Goal: Transaction & Acquisition: Book appointment/travel/reservation

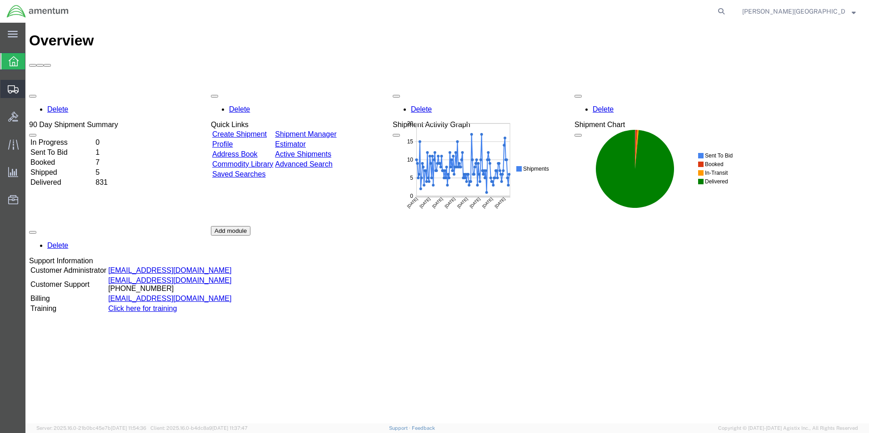
click at [0, 0] on span "Create Shipment" at bounding box center [0, 0] width 0 height 0
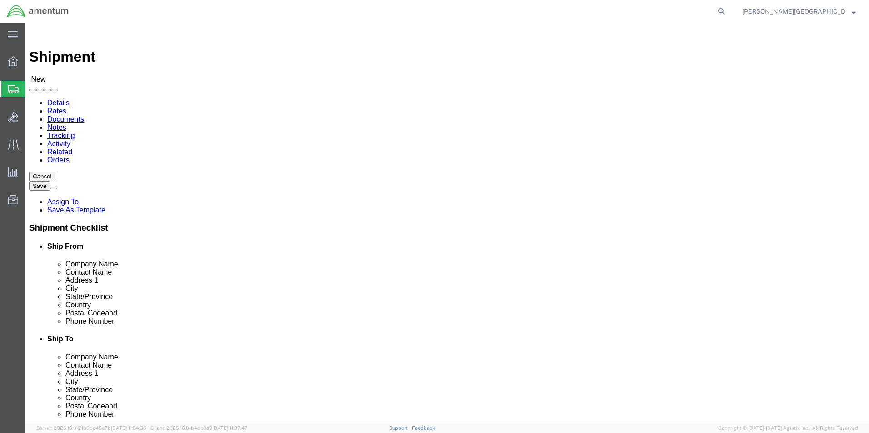
select select
select select "49940"
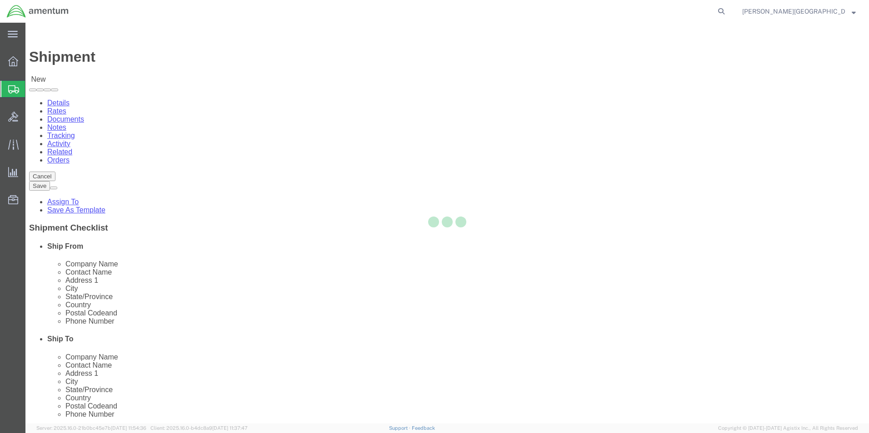
select select "[GEOGRAPHIC_DATA]"
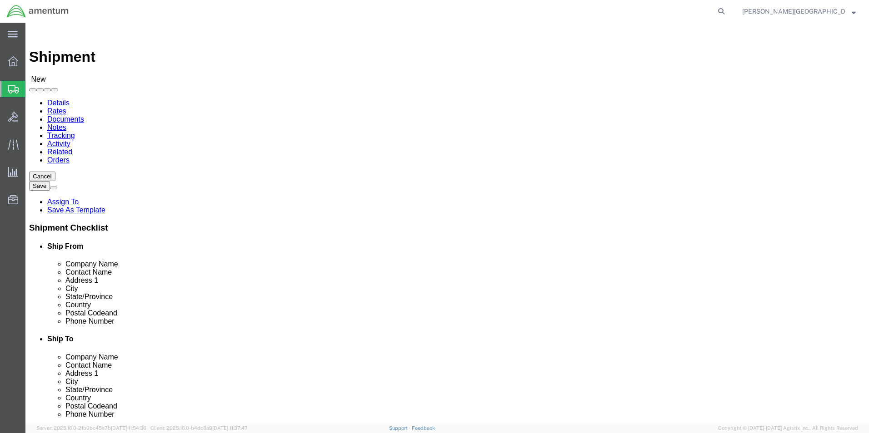
drag, startPoint x: 187, startPoint y: 313, endPoint x: 126, endPoint y: 307, distance: 61.1
click div
type input "[PHONE_NUMBER]"
select select "49918"
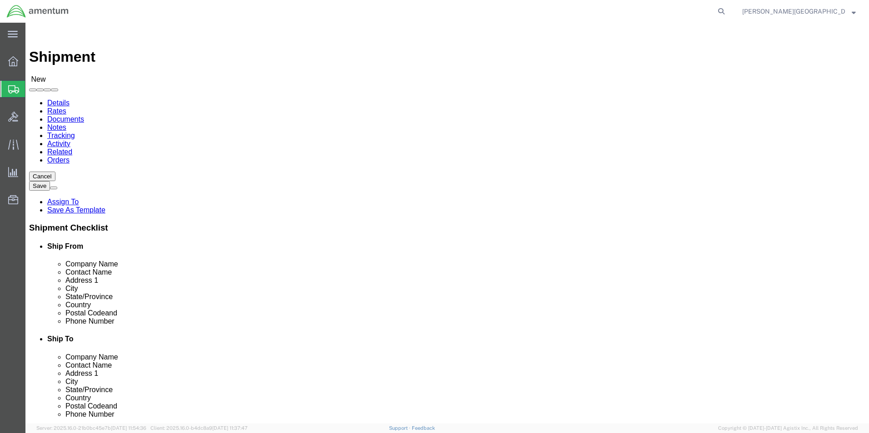
select select "WA"
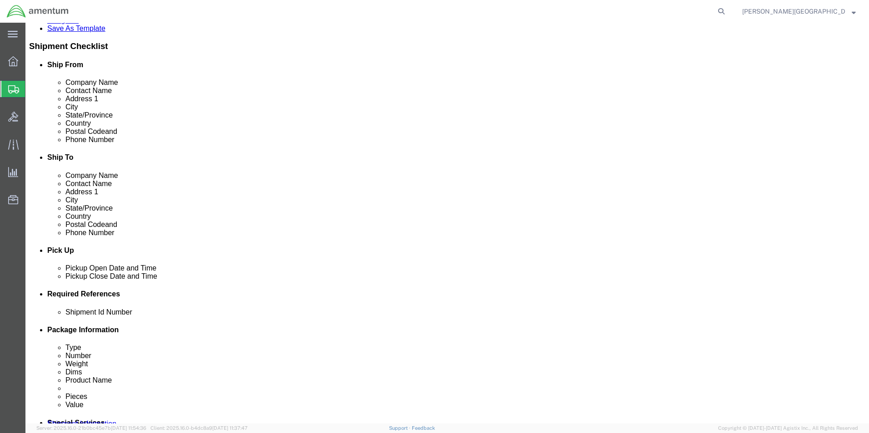
scroll to position [318, 0]
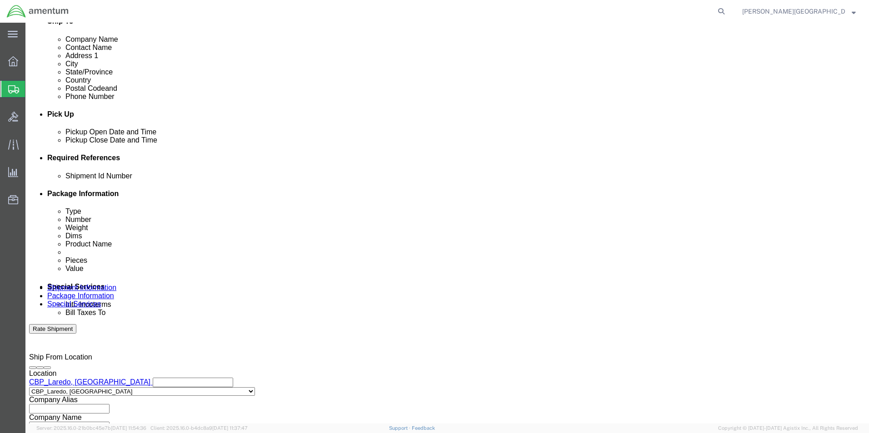
click div "[DATE] 3:00 PM"
type input "4:00 PM"
click button "Apply"
click button "Add reference"
click div "[DATE] 2:00 PM"
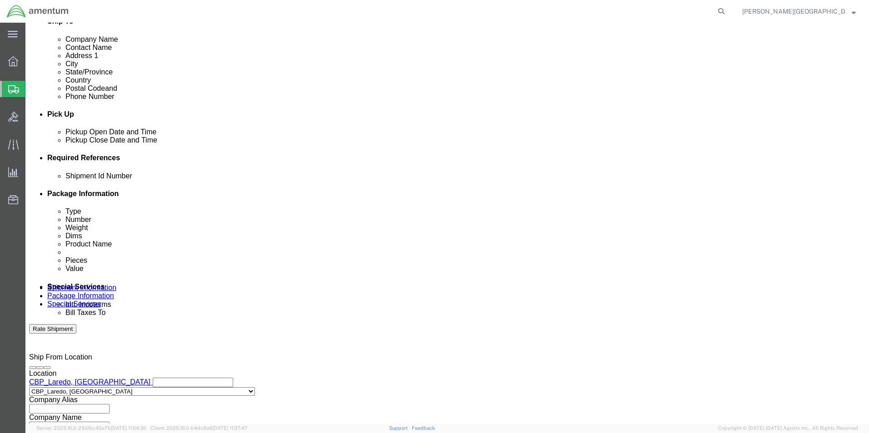
type input "1:30 PM"
click button "Apply"
click select "Select Account Type Activity ID Airline Appointment Number ASN Batch Request # …"
select select "DEPT"
click select "Select Account Type Activity ID Airline Appointment Number ASN Batch Request # …"
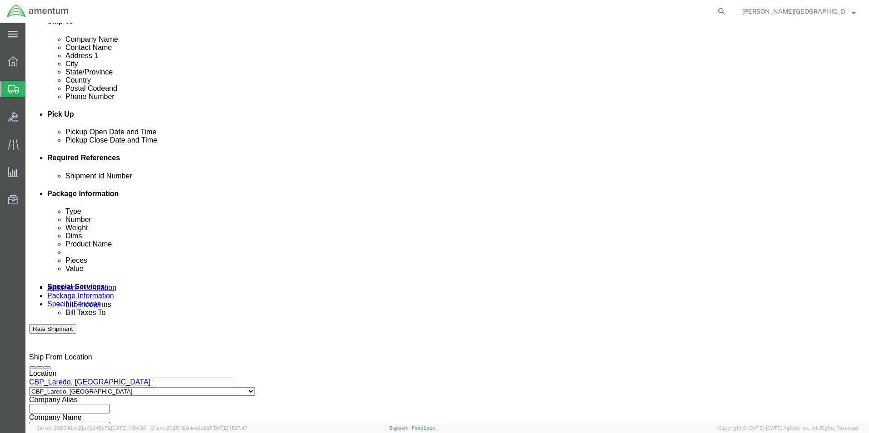
click input "text"
type input "Supply Department"
click button "Add reference"
click select "Select Account Type Activity ID Airline Appointment Number ASN Batch Request # …"
select select "PROJNUM"
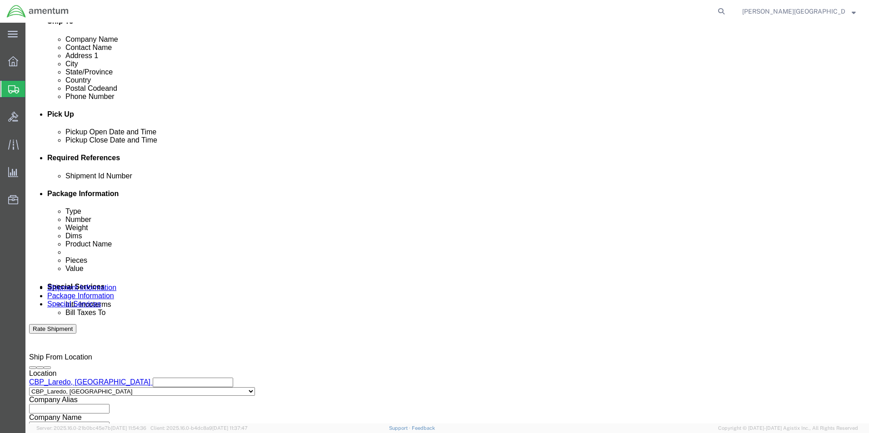
click select "Select Account Type Activity ID Airline Appointment Number ASN Batch Request # …"
click input "text"
click input "6118.02.03.2219.000.LRT.0000"
type input "6118.03.03.2219.000.LRT.0000"
click button "Add reference"
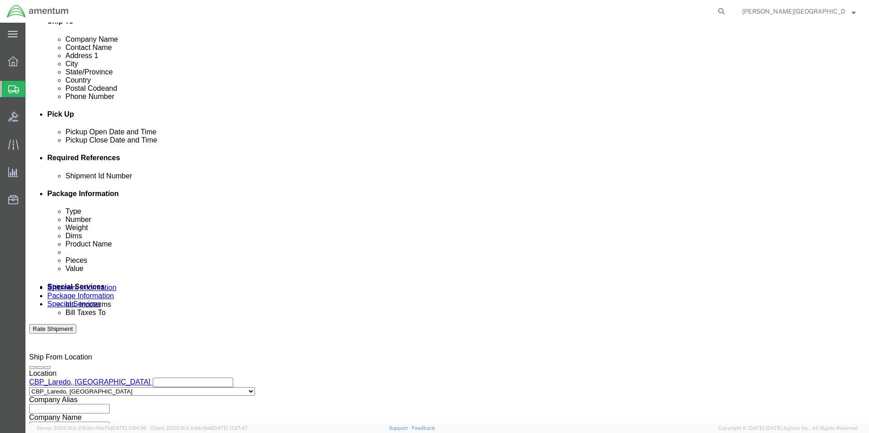
click select "Select Account Type Activity ID Airline Appointment Number ASN Batch Request # …"
select select "CUSTREF"
click select "Select Account Type Activity ID Airline Appointment Number ASN Batch Request # …"
click input "text"
paste input "324500"
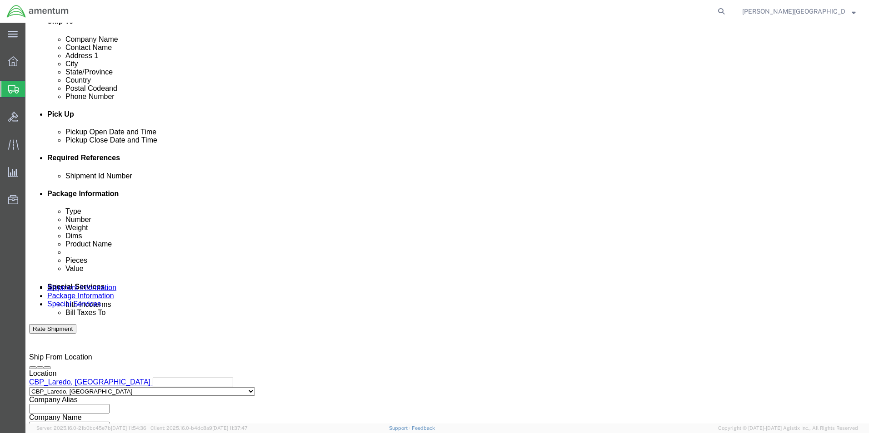
click input "text"
click div "References Add reference"
click input "USAGE#: 324500"
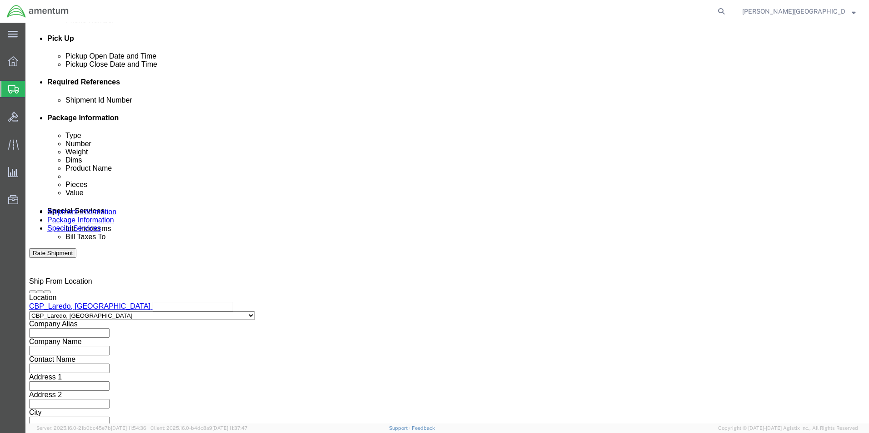
scroll to position [396, 0]
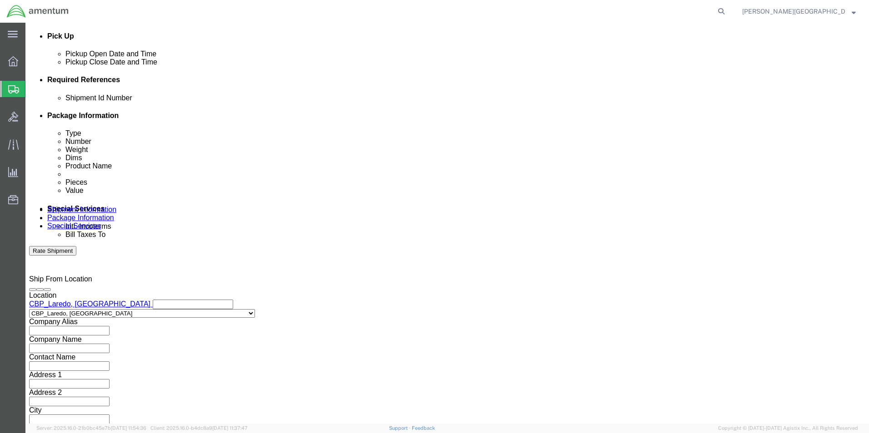
type input "USAGE#: 324500 Washer"
click button "Continue"
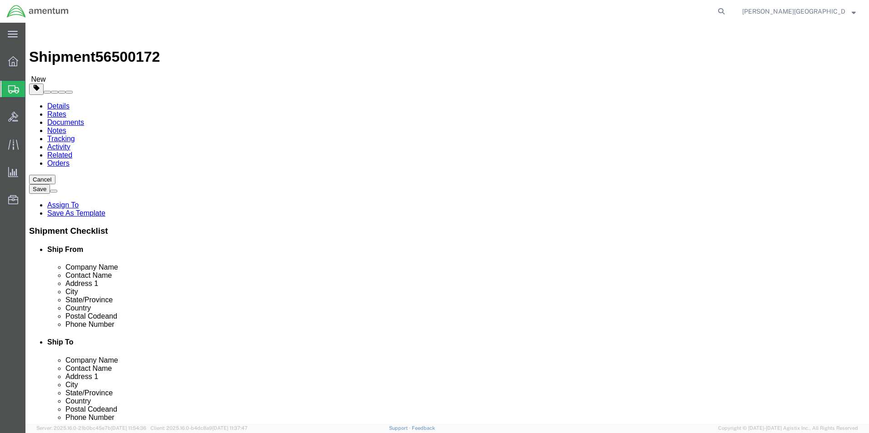
click select "Select BCK Boxes Bale(s) Basket(s) Bolt(s) Bottle(s) Buckets Bulk Bundle(s) Can…"
select select "ENV"
click select "Select BCK Boxes Bale(s) Basket(s) Bolt(s) Bottle(s) Buckets Bulk Bundle(s) Can…"
type input "9.50"
type input "12.50"
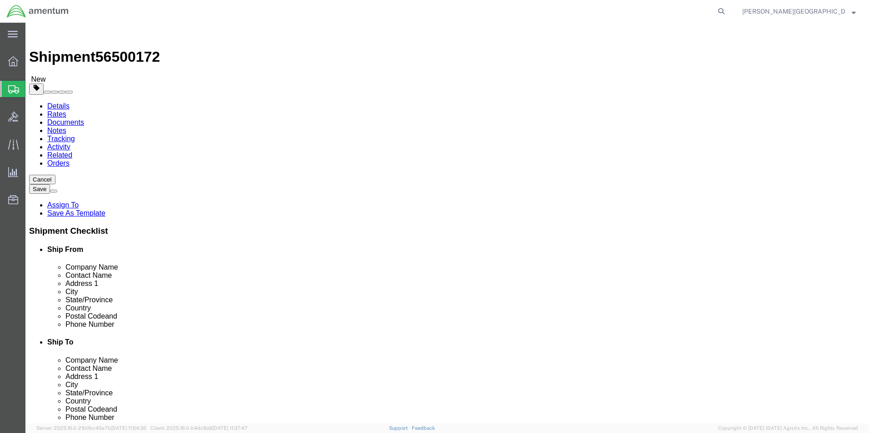
type input "0.25"
type input "1"
click link "Add Content"
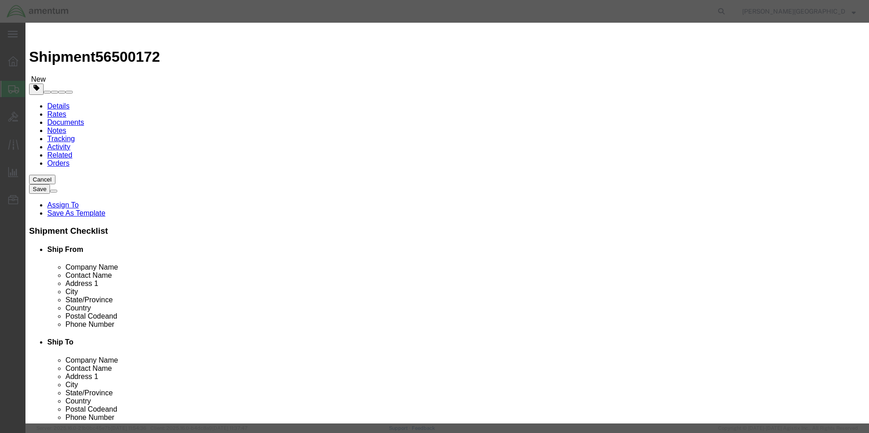
click input "text"
type input "Washer"
click textarea
paste textarea "23112AG040LE"
type textarea "PN: 23112AG040LE"
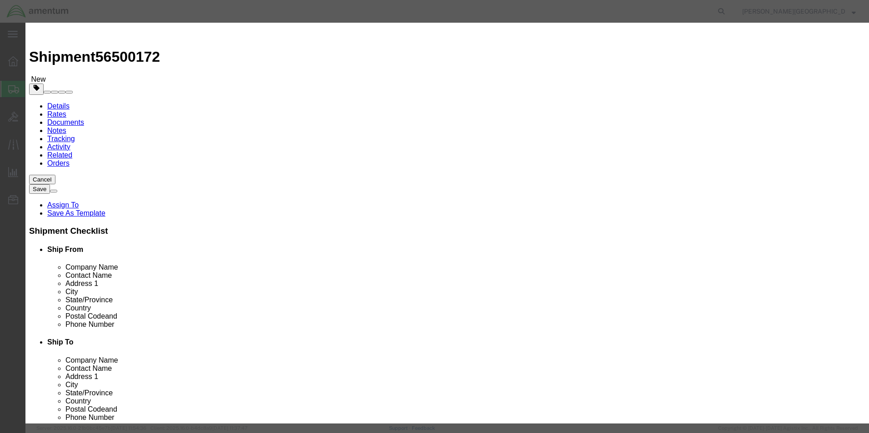
click input "0"
type input "1"
click input "text"
type input "20.89"
click div "Save & Add Another Save & Close Close"
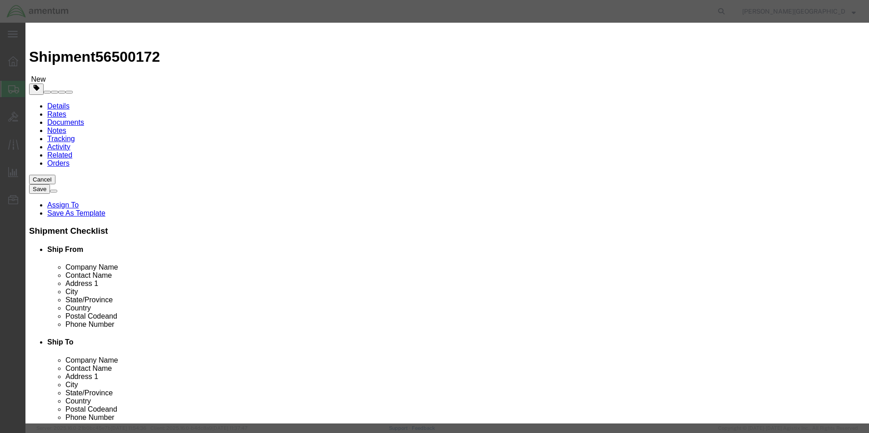
click button "Save & Close"
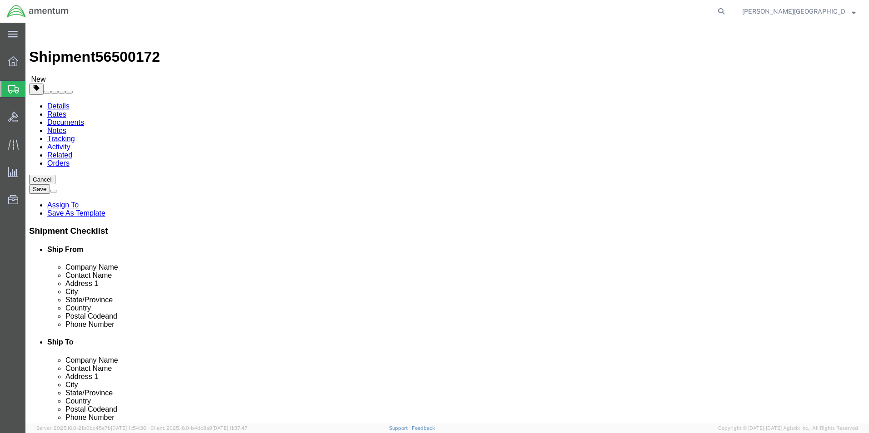
click button "Previous"
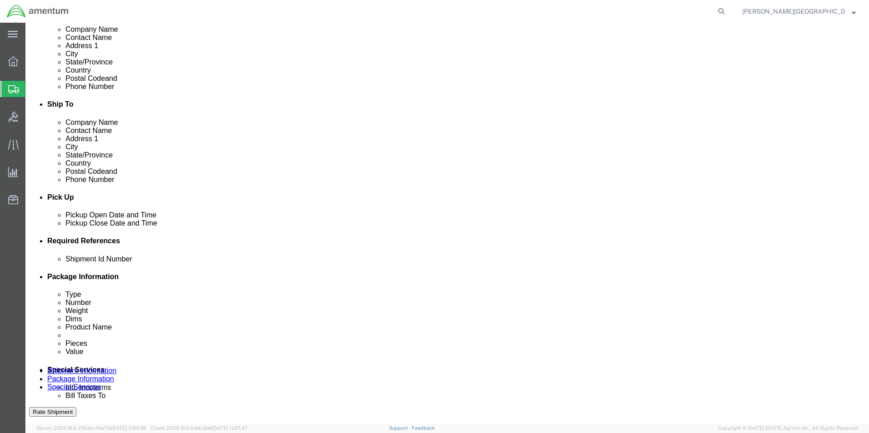
scroll to position [318, 0]
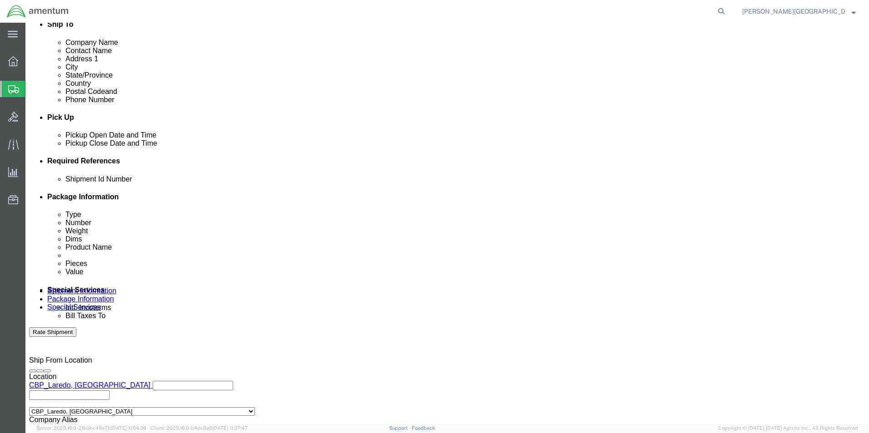
click input "text"
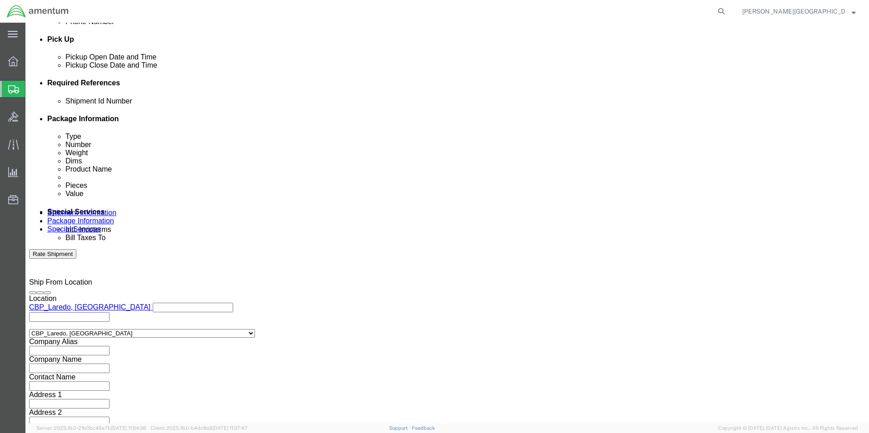
type input "56500172"
click button "Continue"
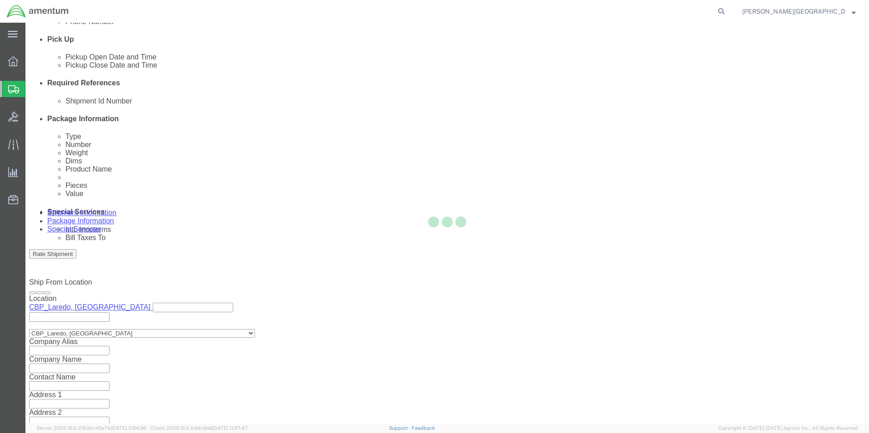
scroll to position [0, 0]
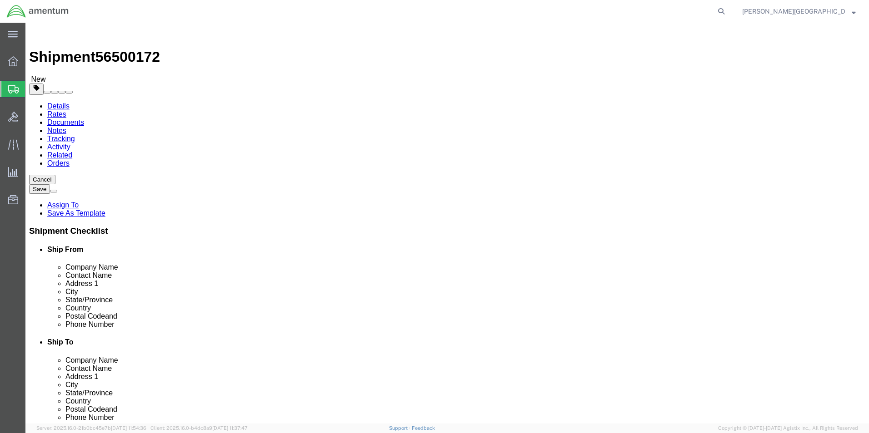
click button "Continue"
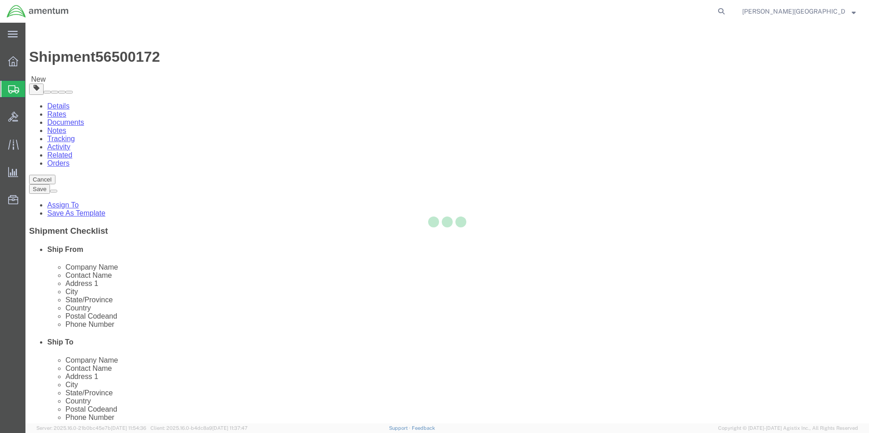
select select
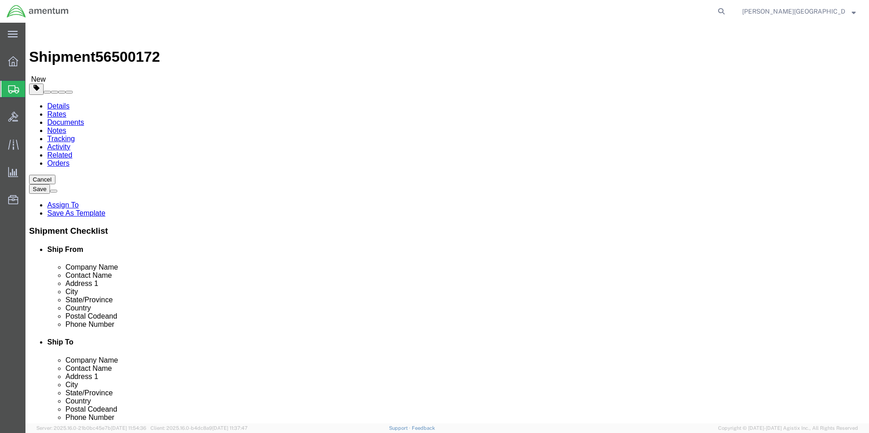
click button "Rate Shipment"
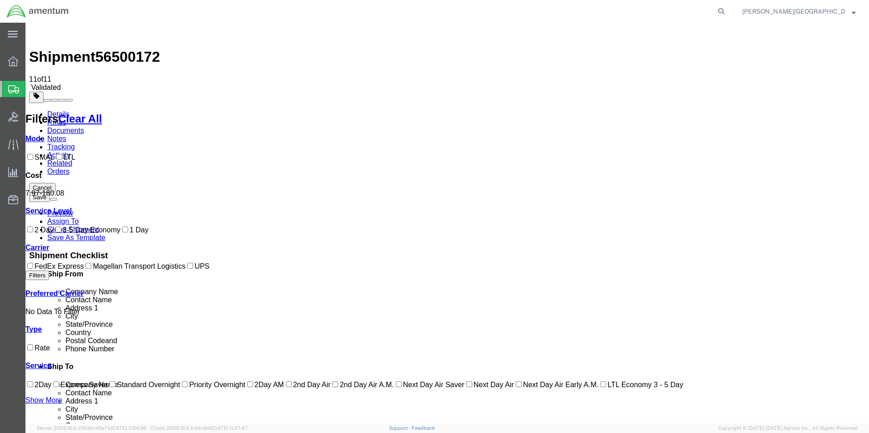
checkbox input "true"
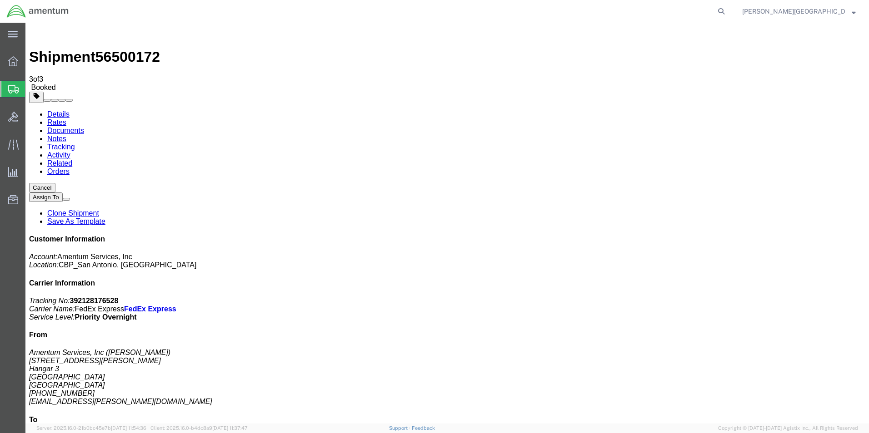
drag, startPoint x: 703, startPoint y: 124, endPoint x: 802, endPoint y: 157, distance: 104.6
click at [802, 235] on div "Customer Information Account: Amentum Services, Inc Location: [GEOGRAPHIC_DATA]…" at bounding box center [447, 397] width 836 height 324
drag, startPoint x: 793, startPoint y: 156, endPoint x: 758, endPoint y: 154, distance: 35.0
copy div "Carrier Information Tracking No: 392128176528 Carrier Name: FedEx Express FedEx…"
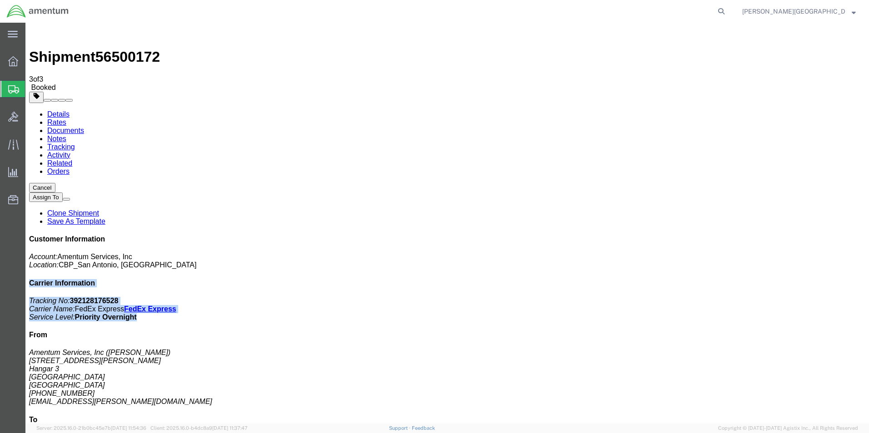
click at [63, 110] on link "Details" at bounding box center [58, 114] width 22 height 8
click link "Schedule pickup request"
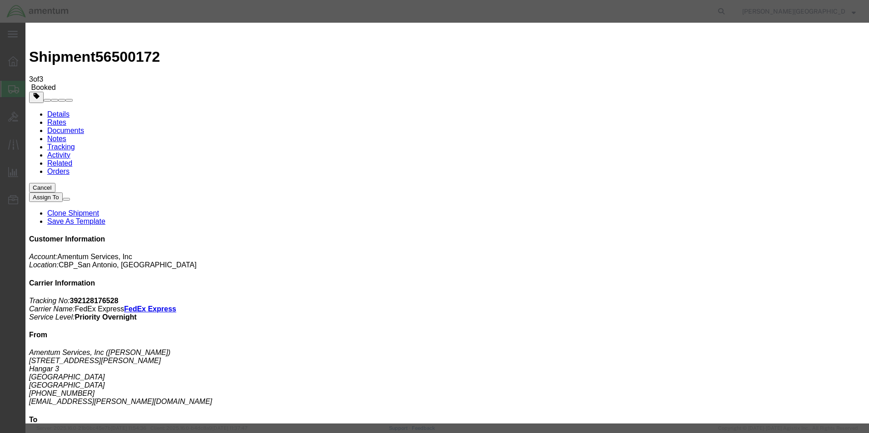
click button "Close"
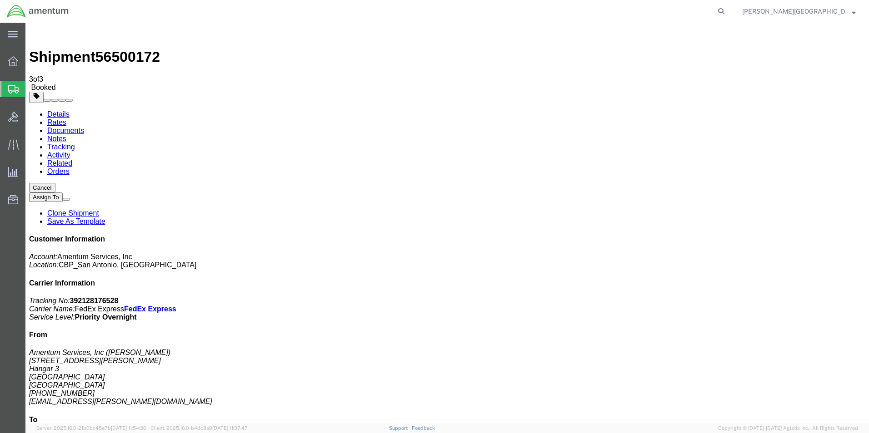
click span "button"
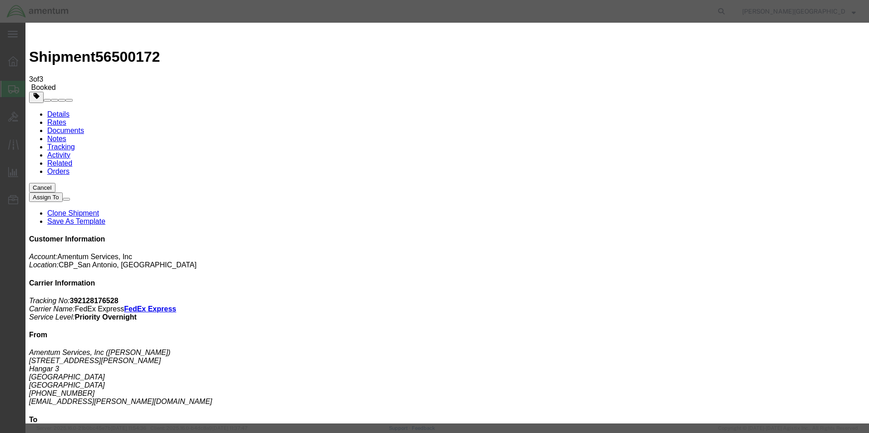
click div "[DATE] 4:00 PM"
type input "4:30 PM"
click button "Apply"
click button "Save"
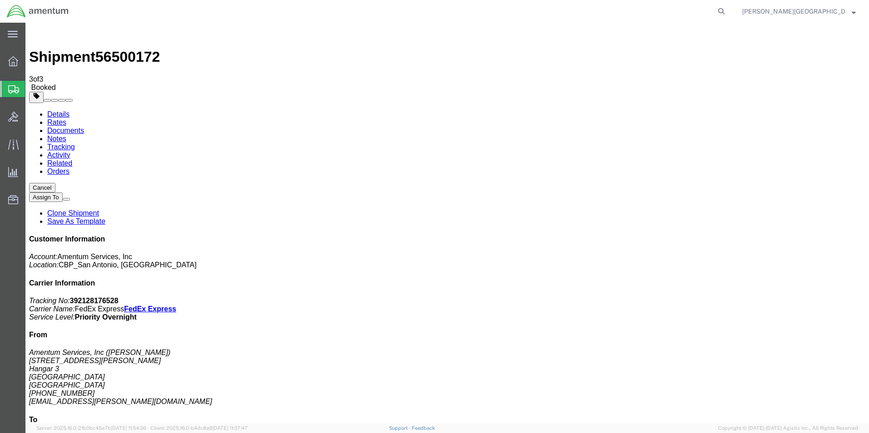
click button "Close"
drag, startPoint x: 63, startPoint y: 116, endPoint x: 82, endPoint y: 126, distance: 21.8
click at [0, 0] on span "Create Shipment" at bounding box center [0, 0] width 0 height 0
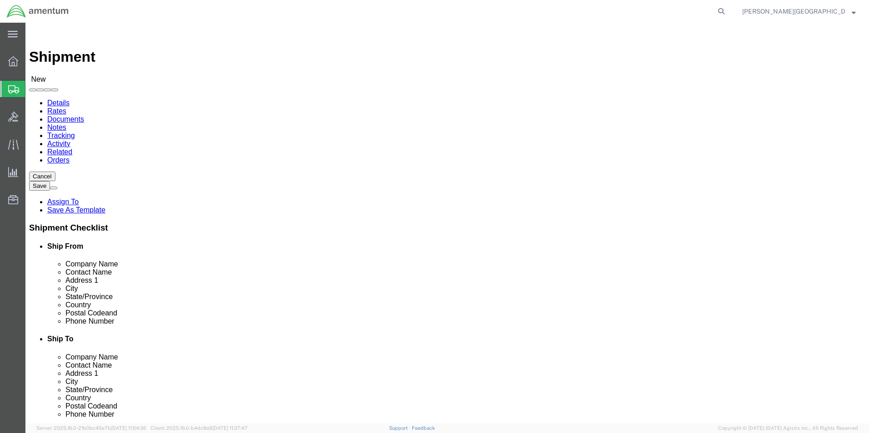
scroll to position [1726, 0]
select select "49940"
select select "[GEOGRAPHIC_DATA]"
drag, startPoint x: 182, startPoint y: 309, endPoint x: 122, endPoint y: 307, distance: 60.0
click input "text"
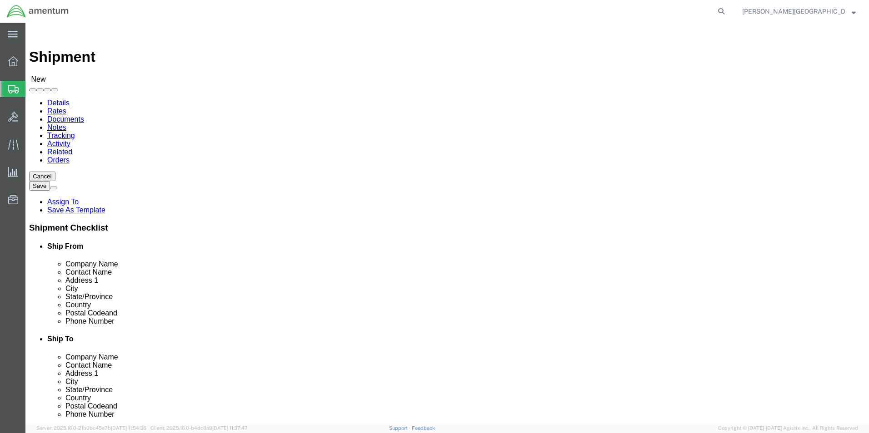
type input "[PHONE_NUMBER]"
select select "49937"
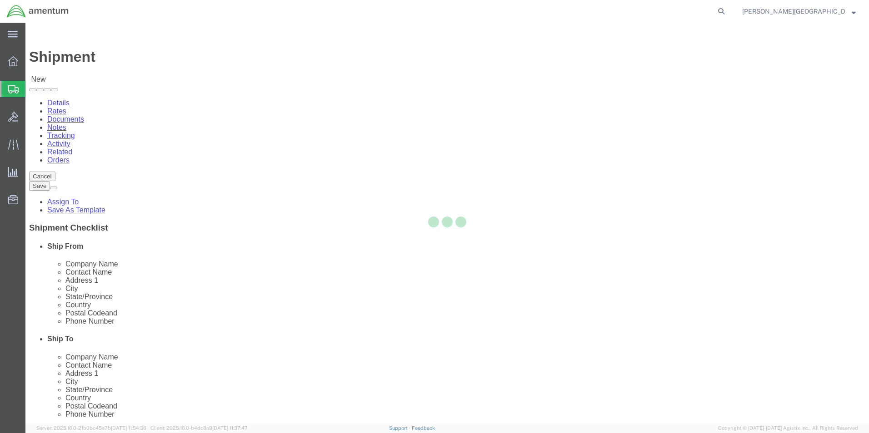
select select "[GEOGRAPHIC_DATA]"
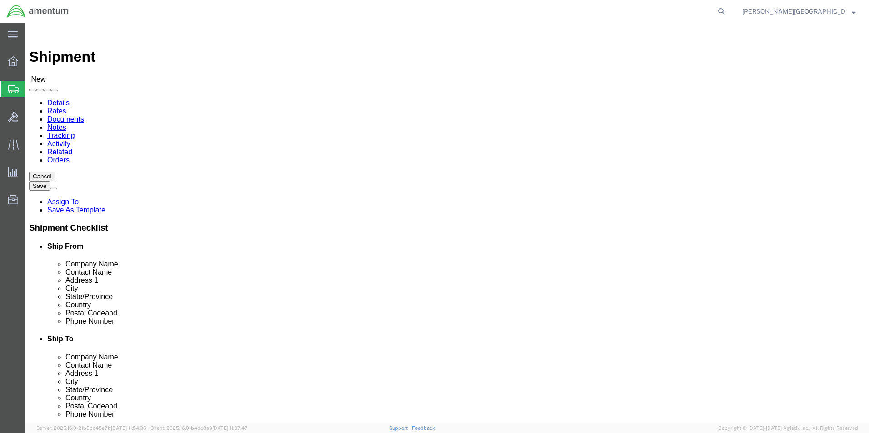
click input "text"
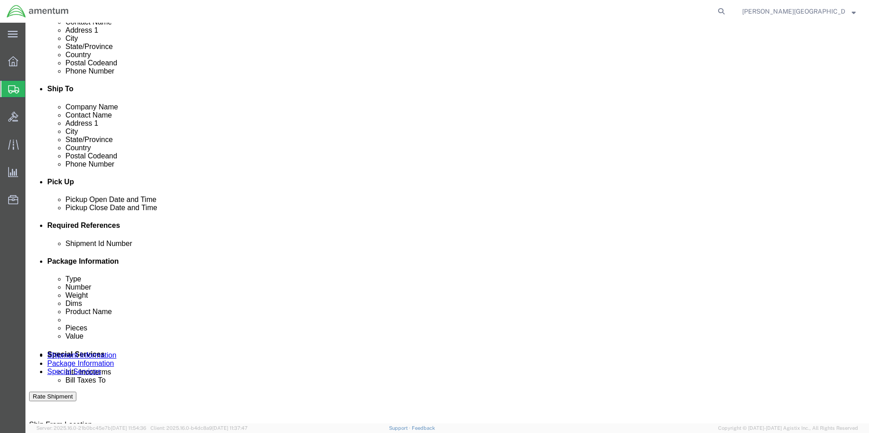
scroll to position [273, 0]
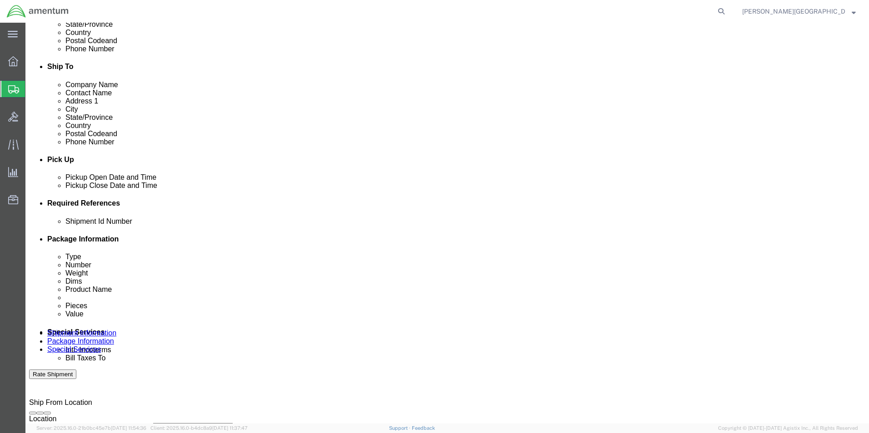
type input "[PERSON_NAME]"
click button "Add reference"
click select "Select Account Type Activity ID Airline Appointment Number ASN Batch Request # …"
select select "DEPT"
click select "Select Account Type Activity ID Airline Appointment Number ASN Batch Request # …"
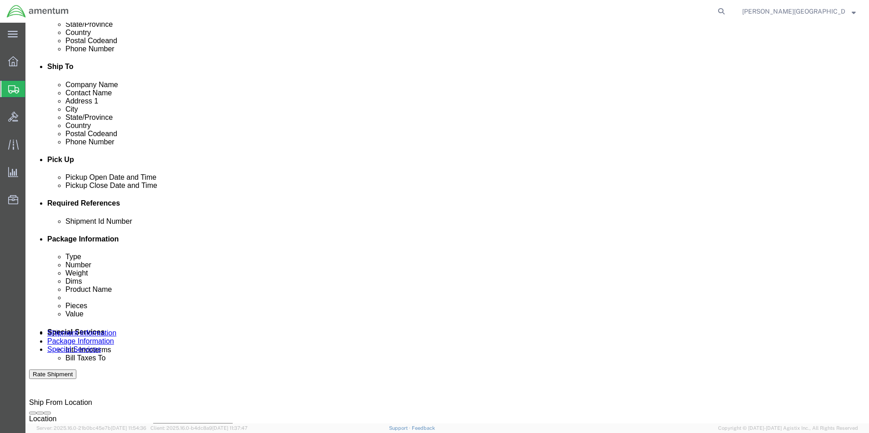
click input "text"
type input "Supply Department"
click button "Add reference"
click select "Select Account Type Activity ID Airline Appointment Number ASN Batch Request # …"
select select "PROJNUM"
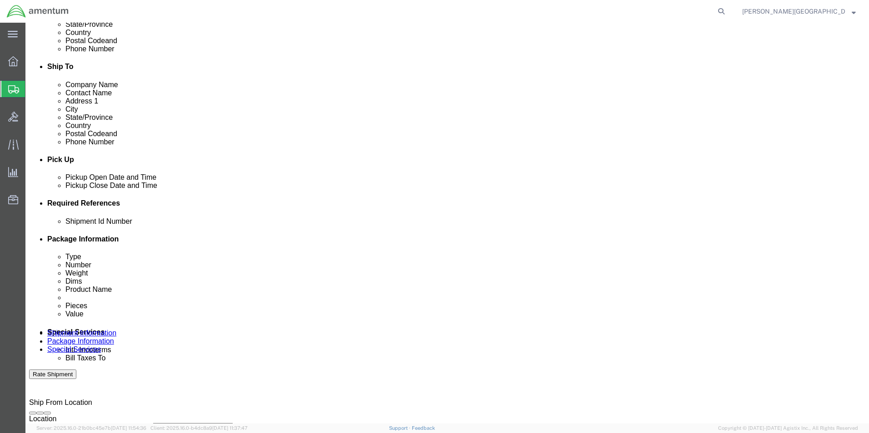
click select "Select Account Type Activity ID Airline Appointment Number ASN Batch Request # …"
click div "Shipment Id Number Select Account Type Activity ID Airline Appointment Number A…"
click input "text"
click input "6118.02.03.2219.000.LRT.0000"
type input "6118.03.03.2219.000.LRT.0000"
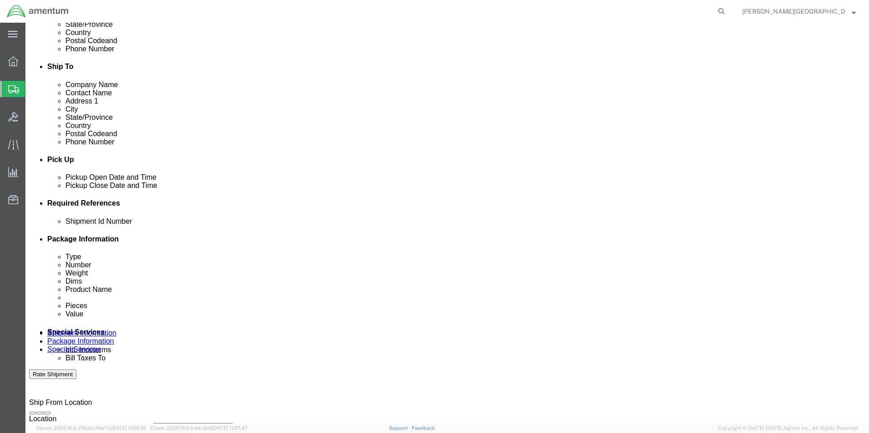
click button "Add reference"
click select "Select Account Type Activity ID Airline Appointment Number ASN Batch Request # …"
select select "CUSTREF"
click select "Select Account Type Activity ID Airline Appointment Number ASN Batch Request # …"
click input "text"
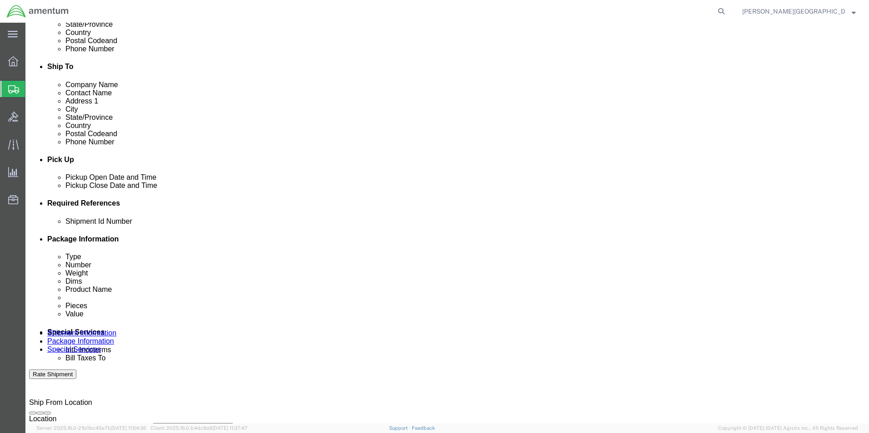
paste input "324491"
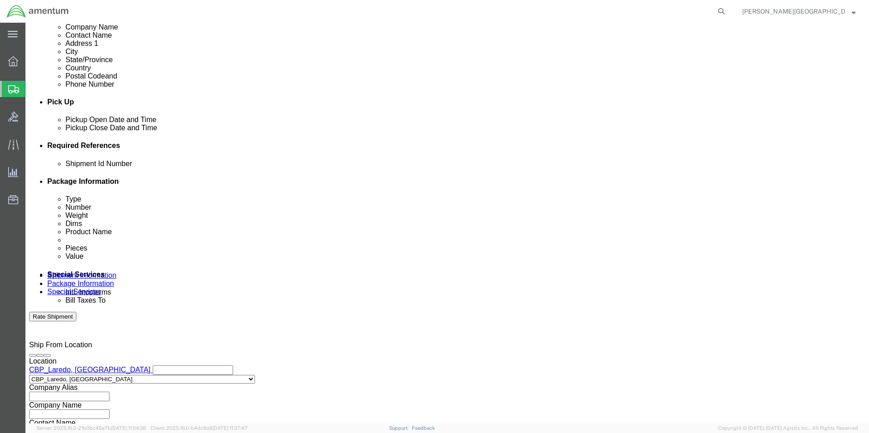
scroll to position [396, 0]
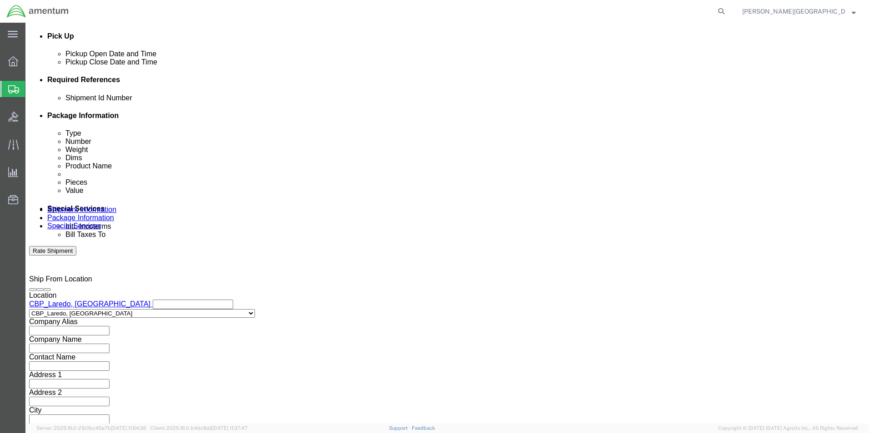
type input "USAGE#: 324491 Shim"
click button "Continue"
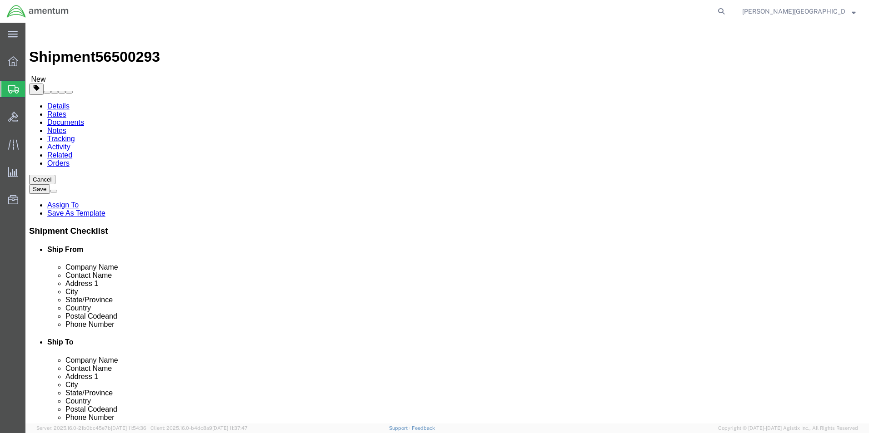
click select "Select BCK Boxes Bale(s) Basket(s) Bolt(s) Bottle(s) Buckets Bulk Bundle(s) Can…"
select select "ENV"
click select "Select BCK Boxes Bale(s) Basket(s) Bolt(s) Bottle(s) Buckets Bulk Bundle(s) Can…"
type input "9.50"
type input "12.50"
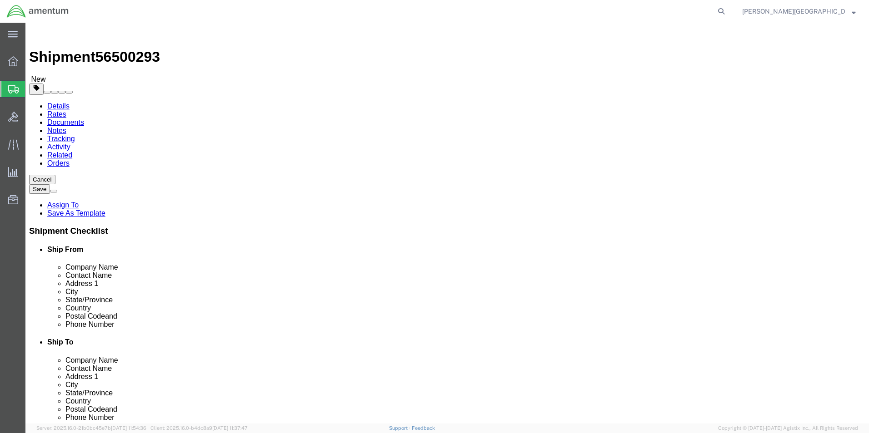
type input "0.25"
type input "1"
click link "Add Content"
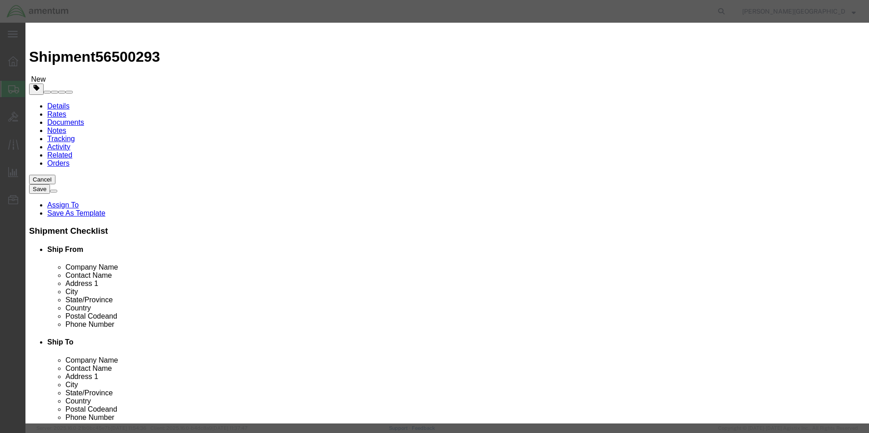
click div "Product Name Pieces 0 Select Bag Barrels 100Board Feet Bottle Box Blister Pack …"
click input "text"
type input "Shim"
click textarea
paste textarea "350A25-1343-20"
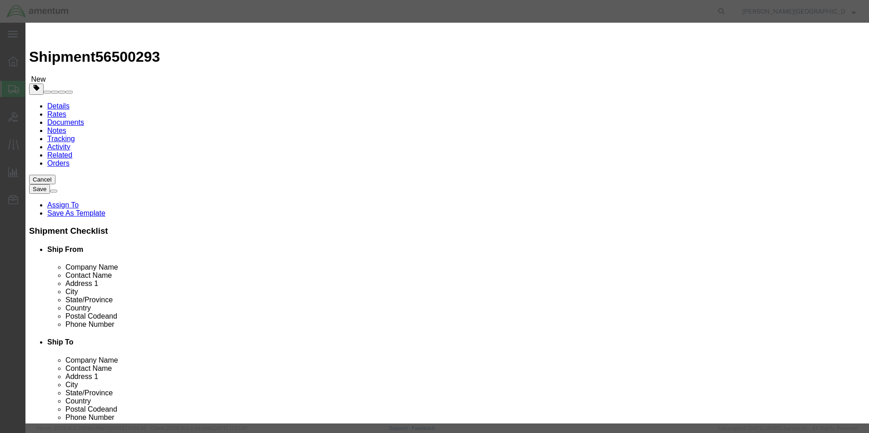
type textarea "PN: 350A25-1343-20"
click input "0"
type input "1"
click input "text"
type input "350.00"
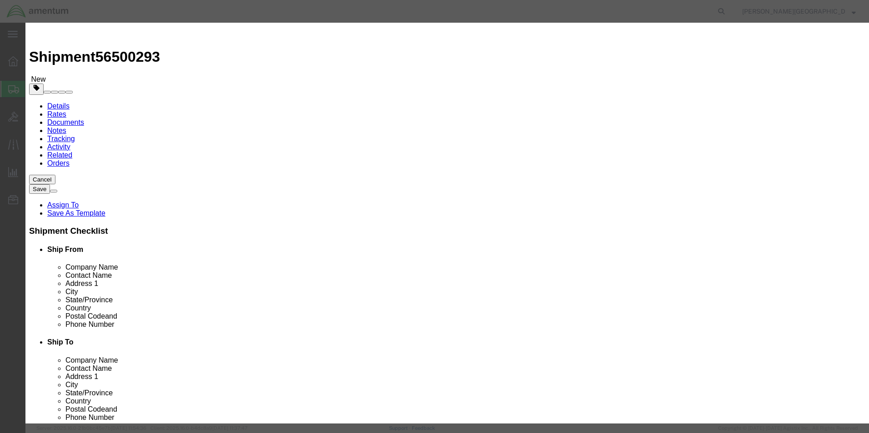
click button "Save & Close"
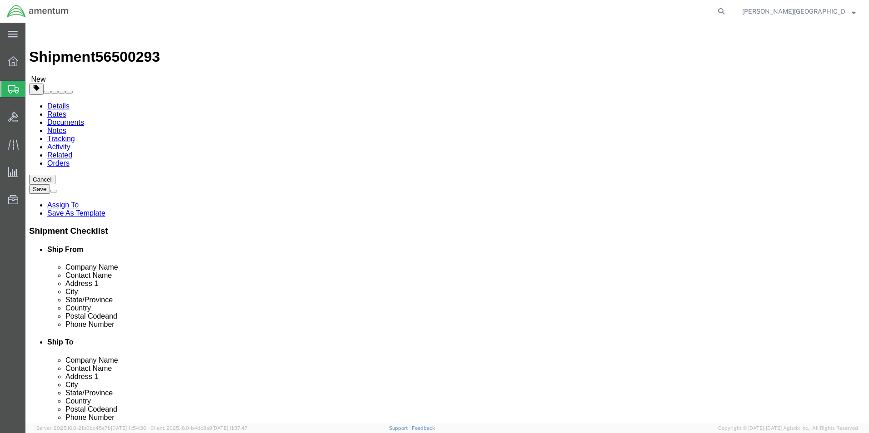
click button "Previous"
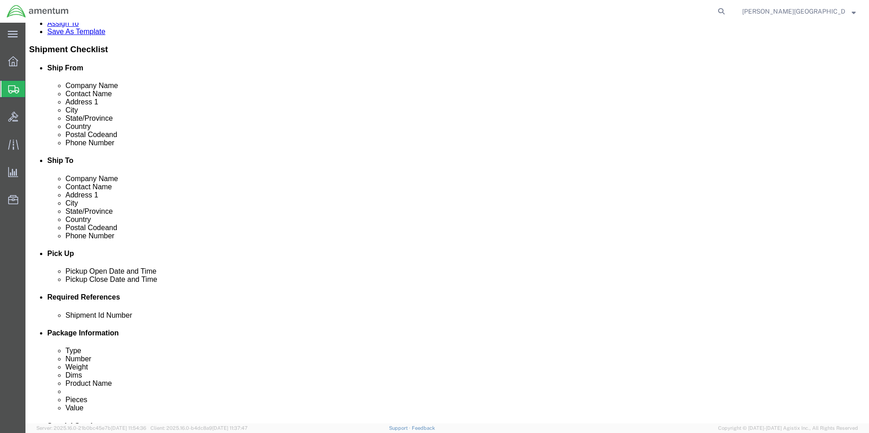
scroll to position [273, 0]
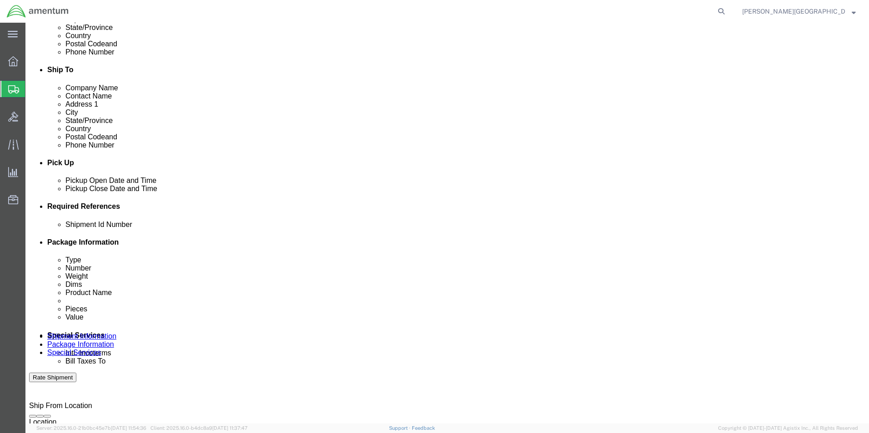
click input "text"
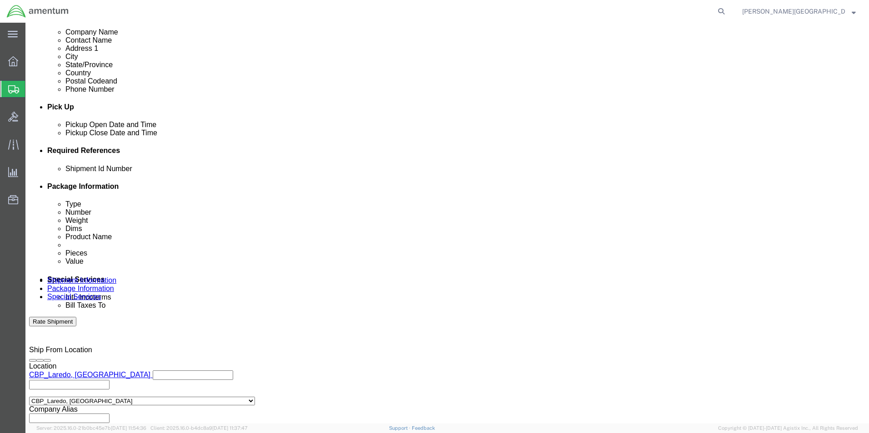
scroll to position [396, 0]
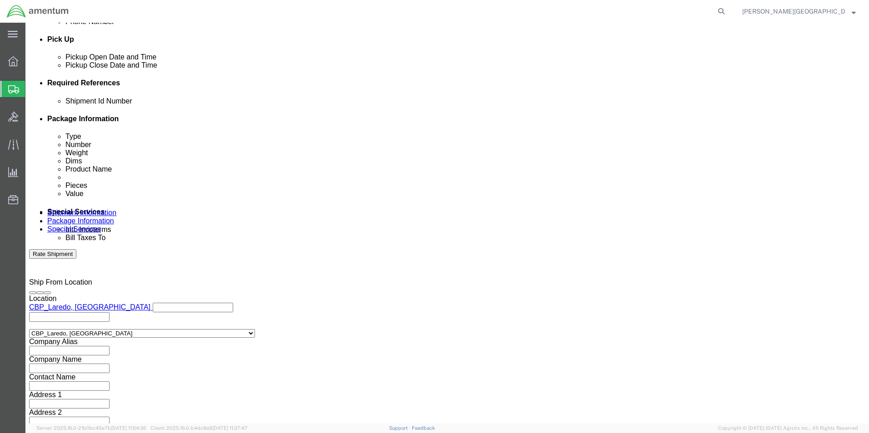
type input "56500293"
click button "Continue"
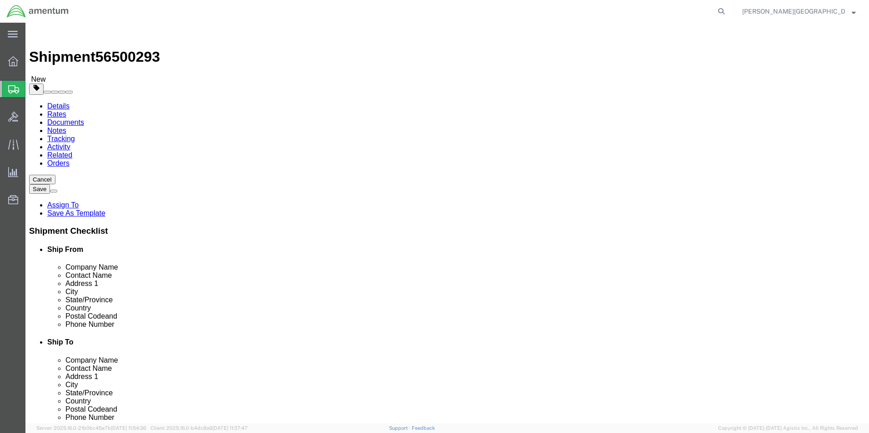
click button "Continue"
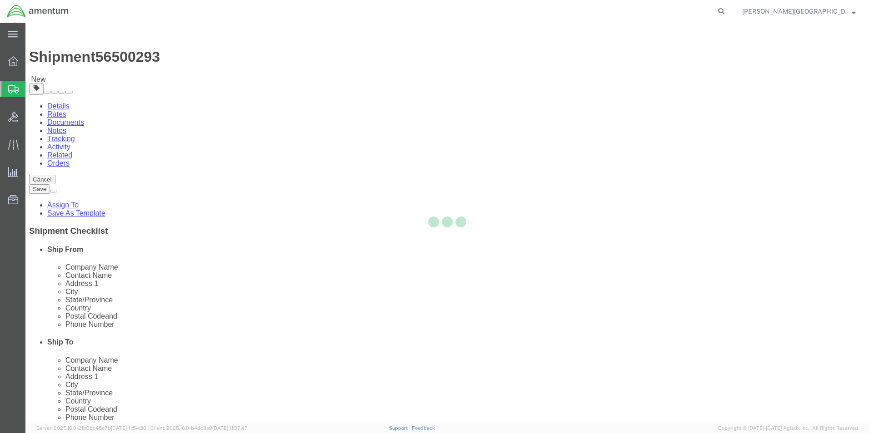
select select
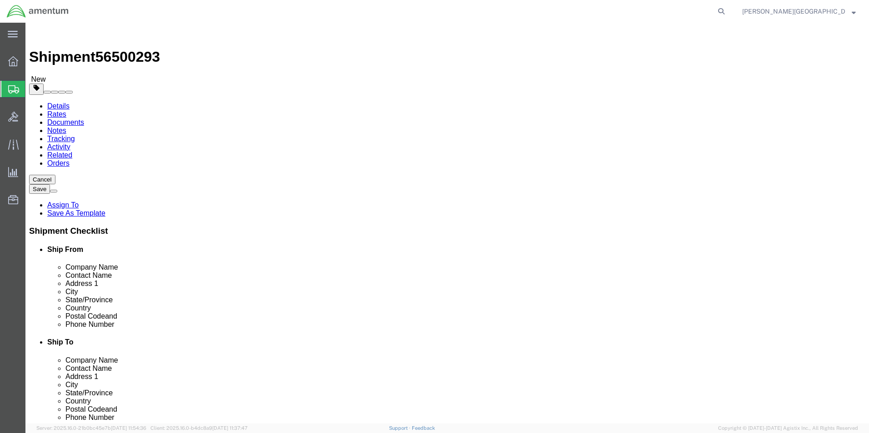
click div "Rate Shipment"
click button "Rate Shipment"
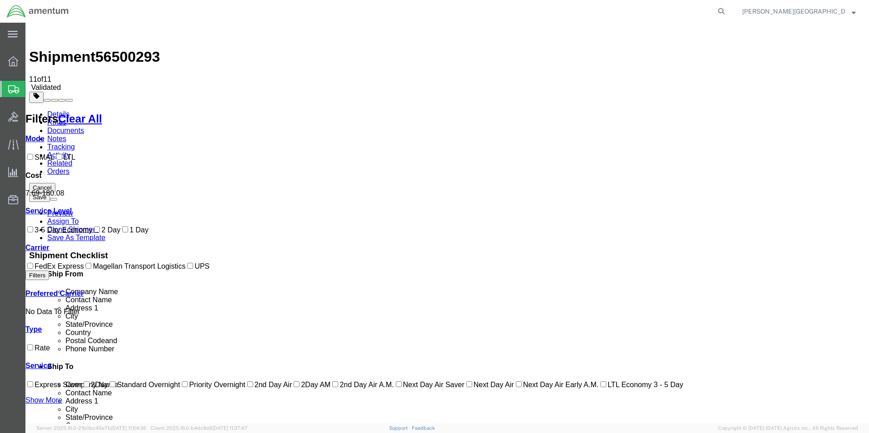
checkbox input "true"
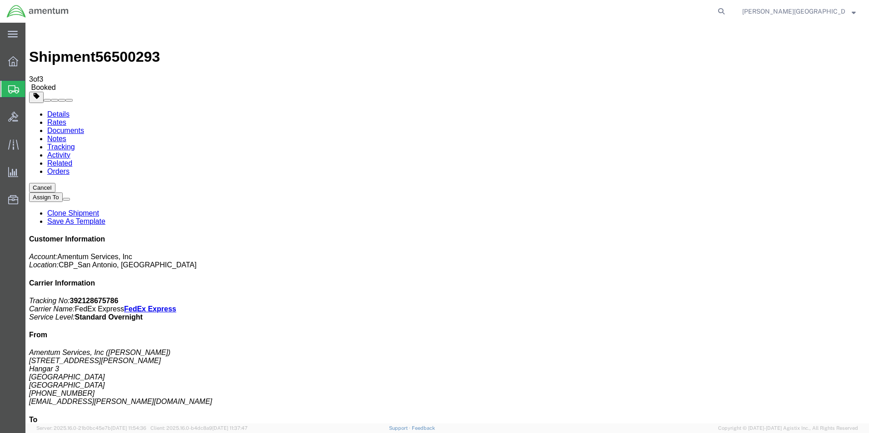
click at [55, 183] on button "Cancel" at bounding box center [42, 188] width 26 height 10
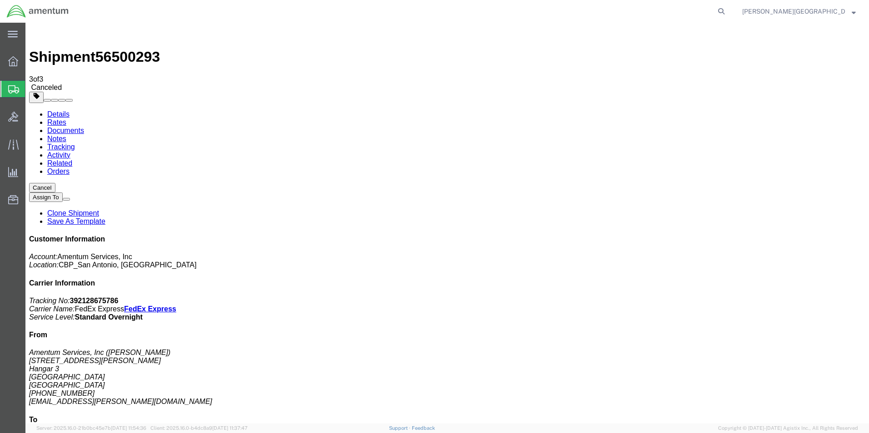
click at [0, 0] on span "Create Shipment" at bounding box center [0, 0] width 0 height 0
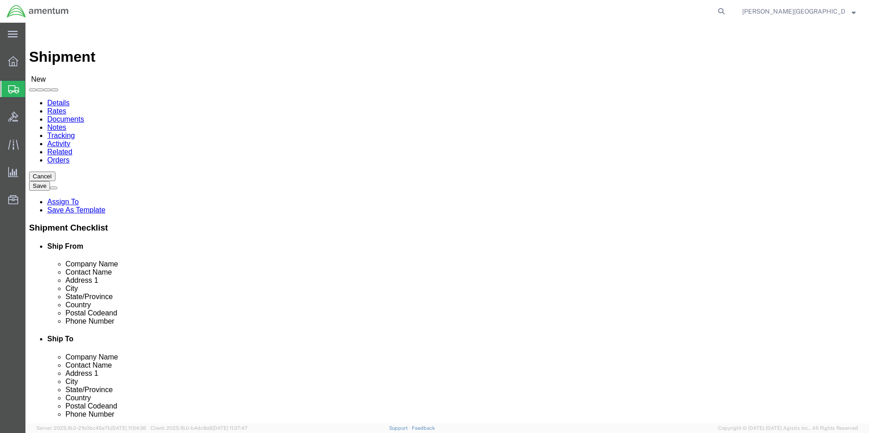
scroll to position [1817, 0]
select select "49940"
select select "[GEOGRAPHIC_DATA]"
drag, startPoint x: 177, startPoint y: 308, endPoint x: 134, endPoint y: 313, distance: 43.5
click input "text"
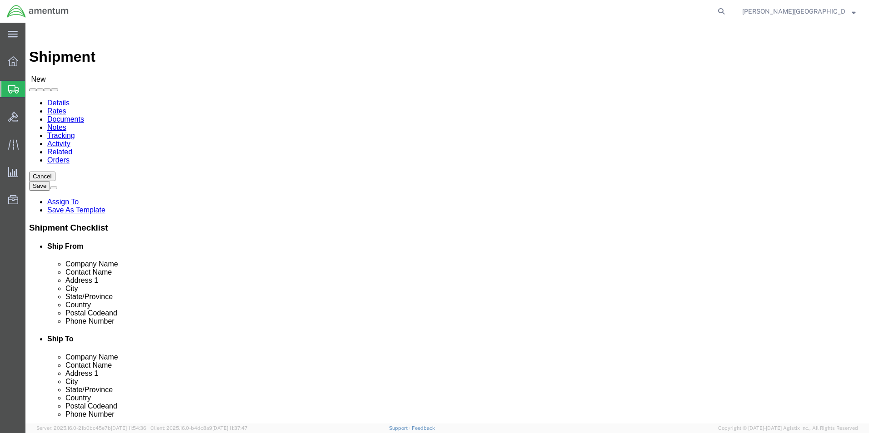
type input "[PHONE_NUMBER]"
select select "49937"
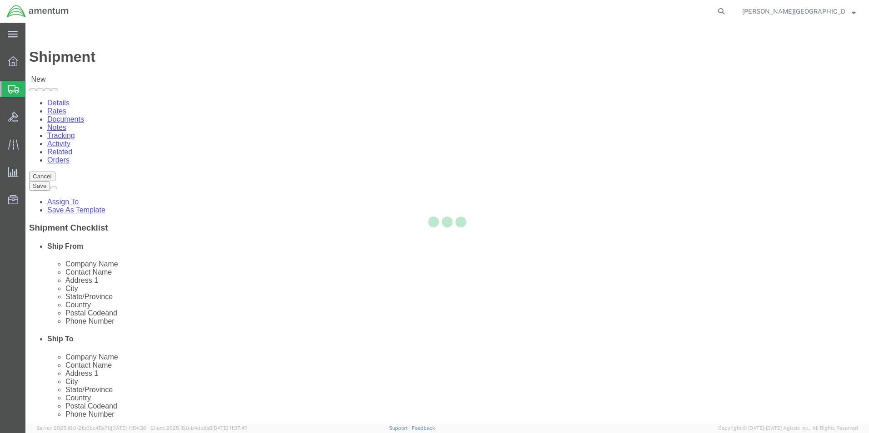
select select "[GEOGRAPHIC_DATA]"
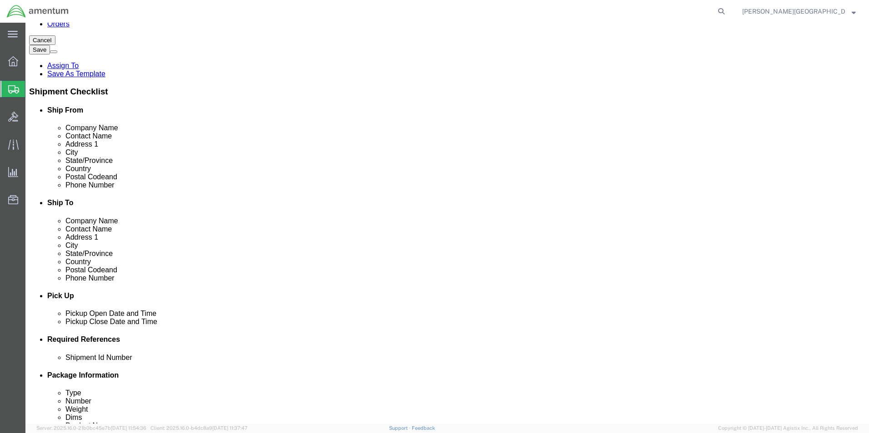
scroll to position [45, 0]
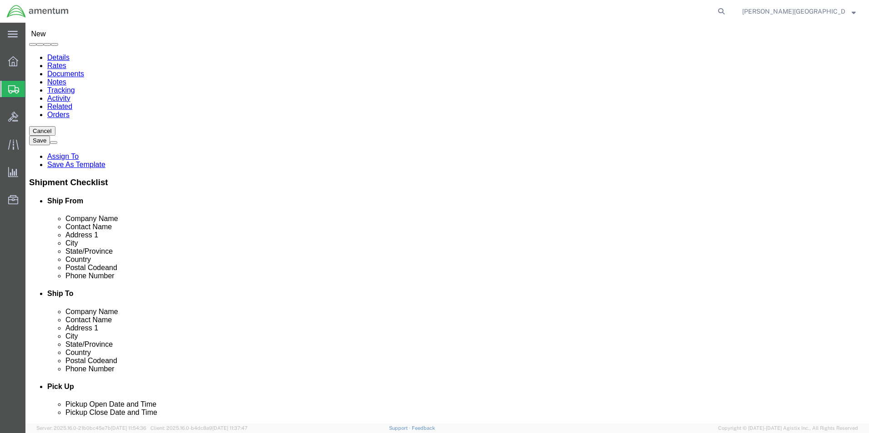
click input "text"
type input "[PERSON_NAME]"
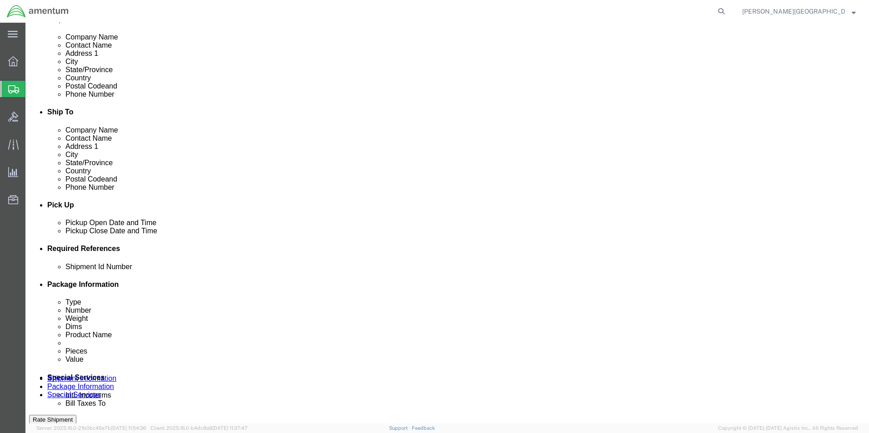
scroll to position [318, 0]
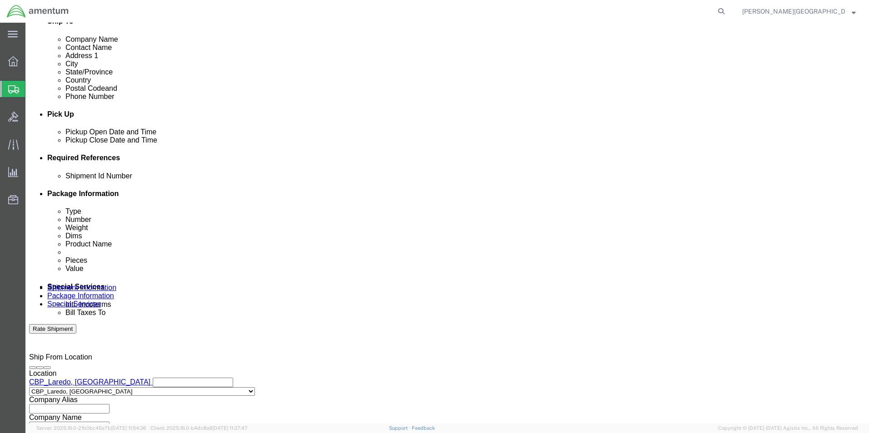
click button "Add reference"
click select "Select Account Type Activity ID Airline Appointment Number ASN Batch Request # …"
select select "DEPT"
click select "Select Account Type Activity ID Airline Appointment Number ASN Batch Request # …"
click input "text"
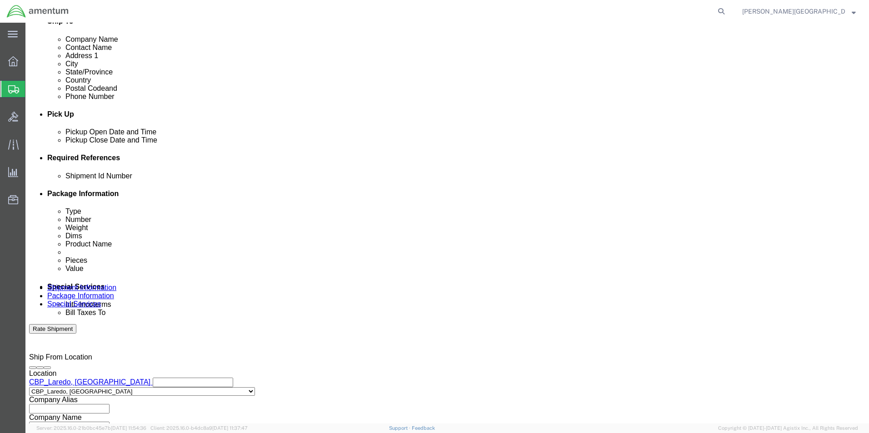
type input "Supply Department"
click button "Add reference"
click select "Select Account Type Activity ID Airline Appointment Number ASN Batch Request # …"
select select "PROJNUM"
click select "Select Account Type Activity ID Airline Appointment Number ASN Batch Request # …"
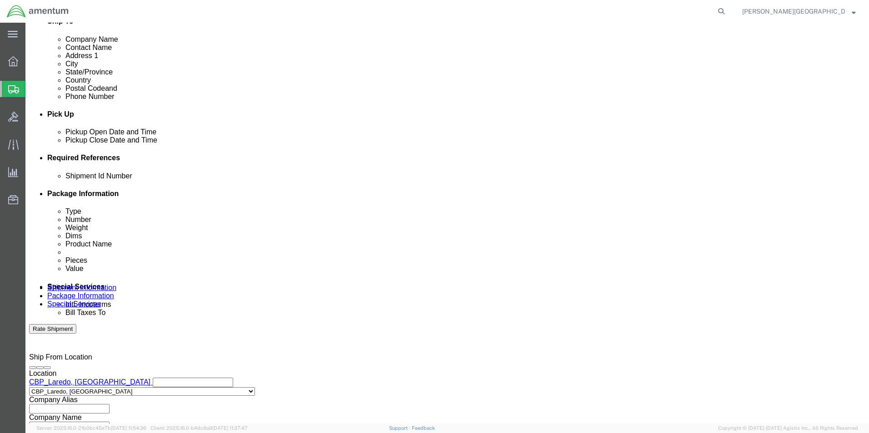
click input "text"
click input "6118.02.03.2219.000.LRT.0000"
type input "6118.03.03.2219.000.LRT.0000"
click button "Add reference"
click select "Select Account Type Activity ID Airline Appointment Number ASN Batch Request # …"
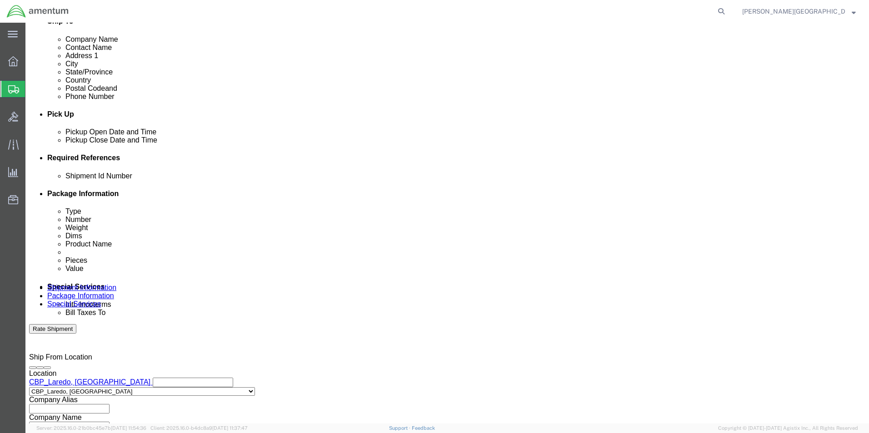
select select "CUSTREF"
click select "Select Account Type Activity ID Airline Appointment Number ASN Batch Request # …"
click input "text"
paste input "324491"
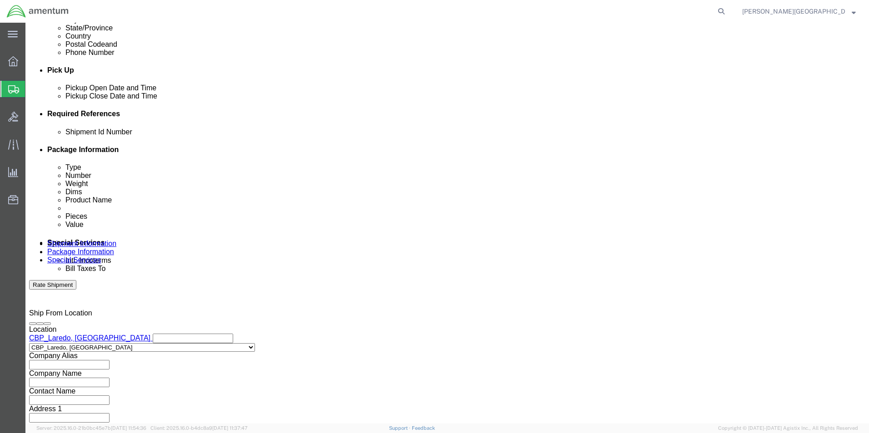
scroll to position [396, 0]
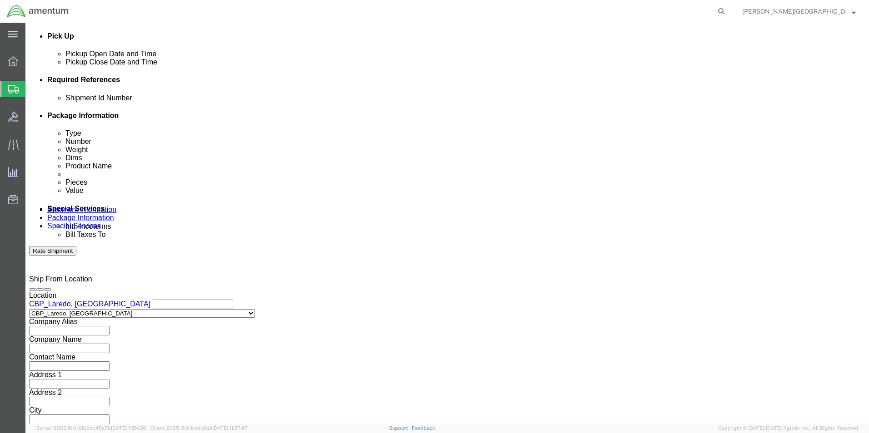
type input "USAGE#: 324491 Shim"
click button "Continue"
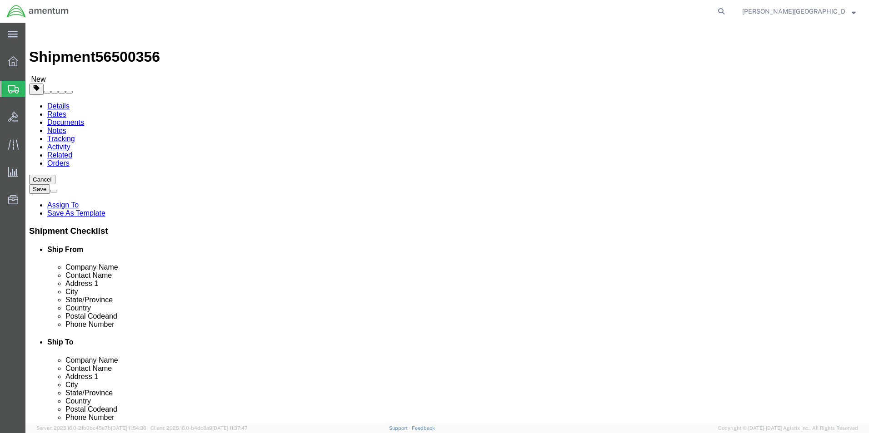
click select "Select BCK Boxes Bale(s) Basket(s) Bolt(s) Bottle(s) Buckets Bulk Bundle(s) Can…"
select select "ENV"
click select "Select BCK Boxes Bale(s) Basket(s) Bolt(s) Bottle(s) Buckets Bulk Bundle(s) Can…"
type input "9.50"
type input "12.50"
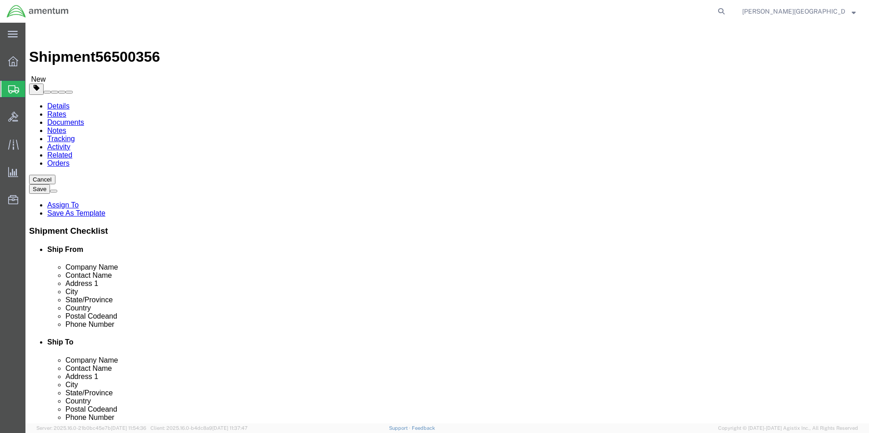
type input "0.25"
type input "1"
click link "Add Content"
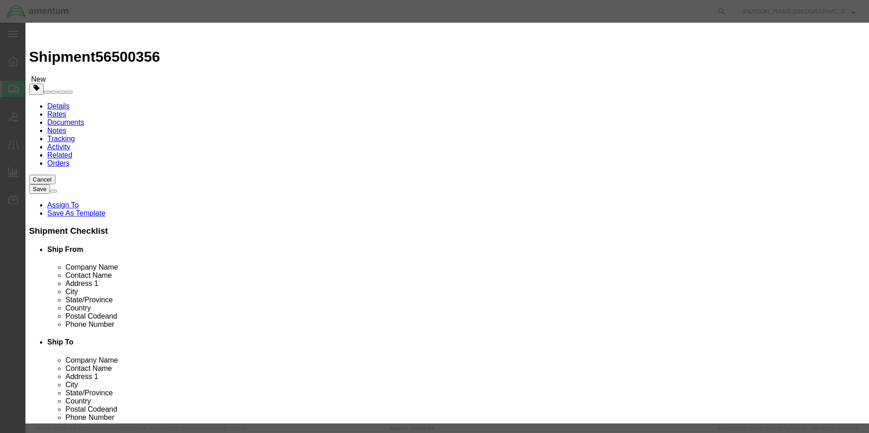
click input "text"
type input "Shim"
type input "350.00"
click textarea
paste textarea "350A25-1343-20"
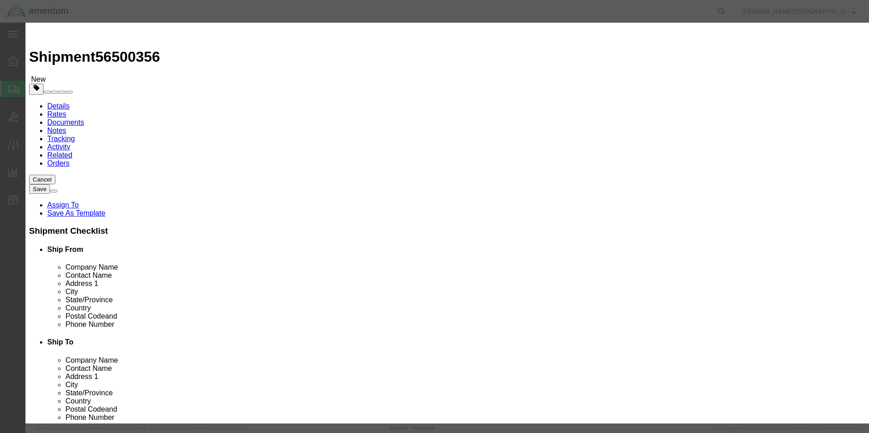
type textarea "PN: 350A25-1343-20"
click input "0"
type input "1"
type input "350"
click button "Save & Close"
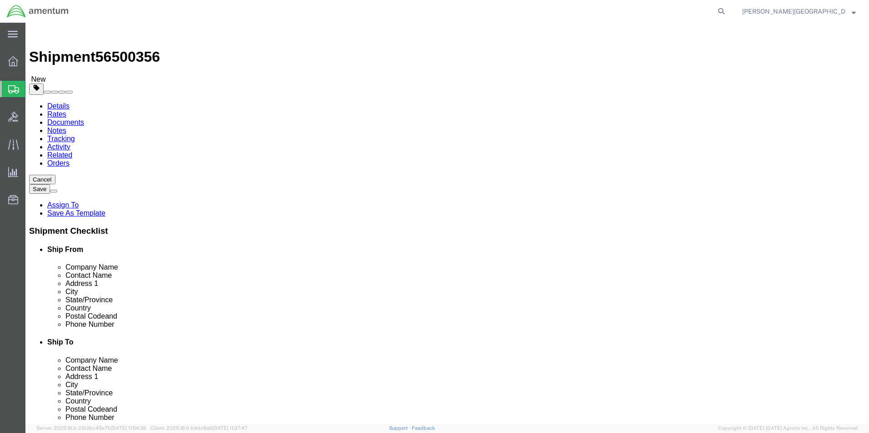
click button "Previous"
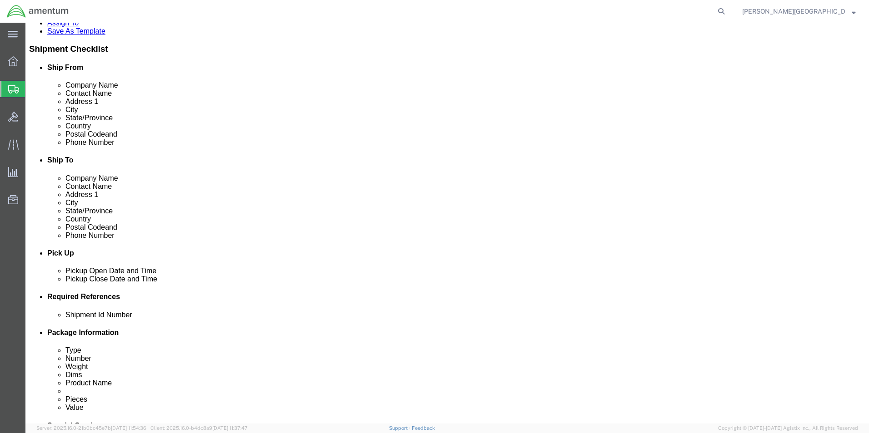
scroll to position [396, 0]
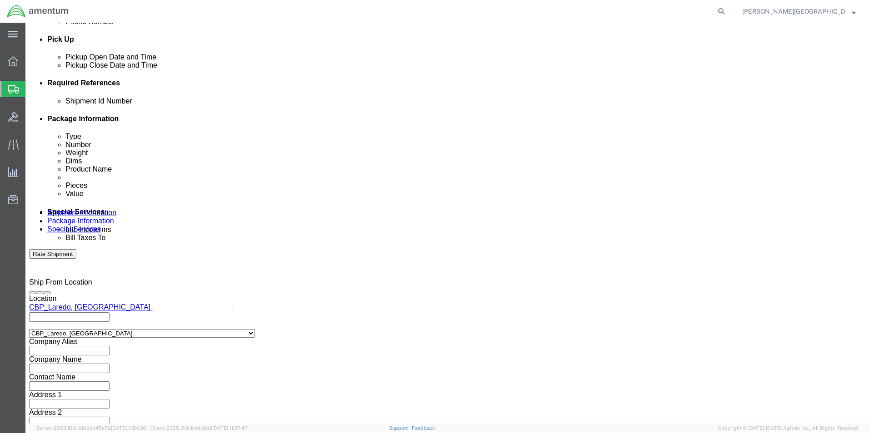
click input "text"
type input "56500356"
click button "Continue"
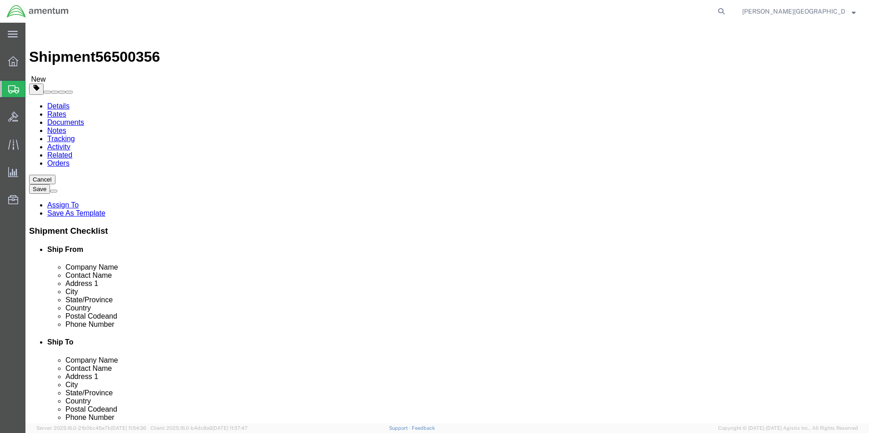
click button "Continue"
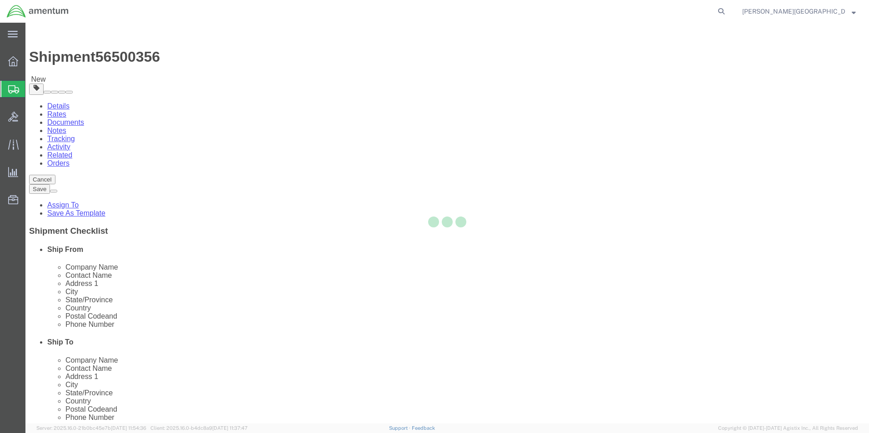
select select
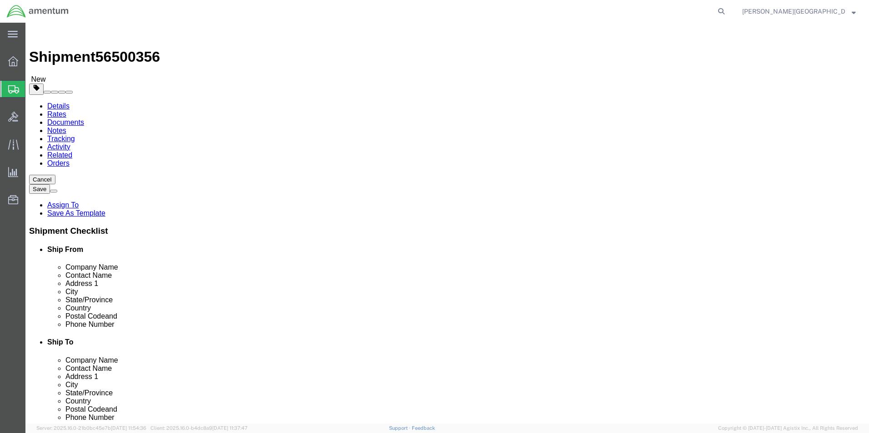
click button "Rate Shipment"
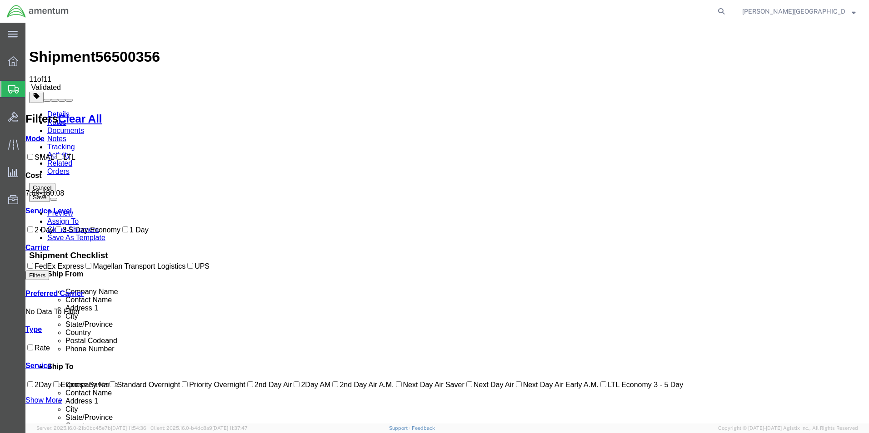
checkbox input "true"
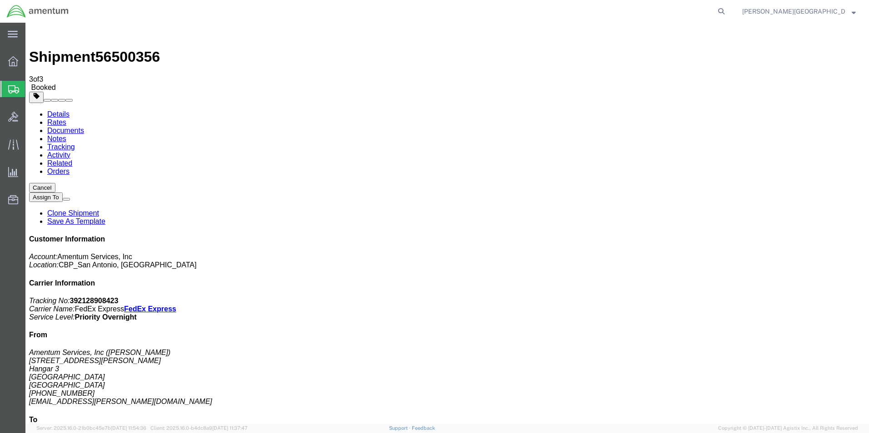
drag, startPoint x: 376, startPoint y: 163, endPoint x: 527, endPoint y: 267, distance: 182.9
drag, startPoint x: 704, startPoint y: 124, endPoint x: 798, endPoint y: 159, distance: 100.3
click at [798, 235] on div "Customer Information Account: Amentum Services, Inc Location: [GEOGRAPHIC_DATA]…" at bounding box center [447, 397] width 836 height 324
drag, startPoint x: 797, startPoint y: 157, endPoint x: 789, endPoint y: 154, distance: 8.9
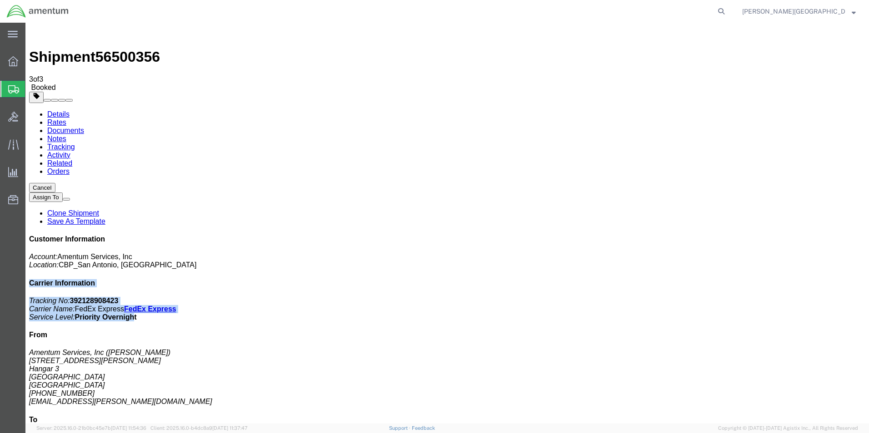
copy div "Carrier Information Tracking No: 392128908423 Carrier Name: FedEx Express FedEx…"
